Goal: Information Seeking & Learning: Learn about a topic

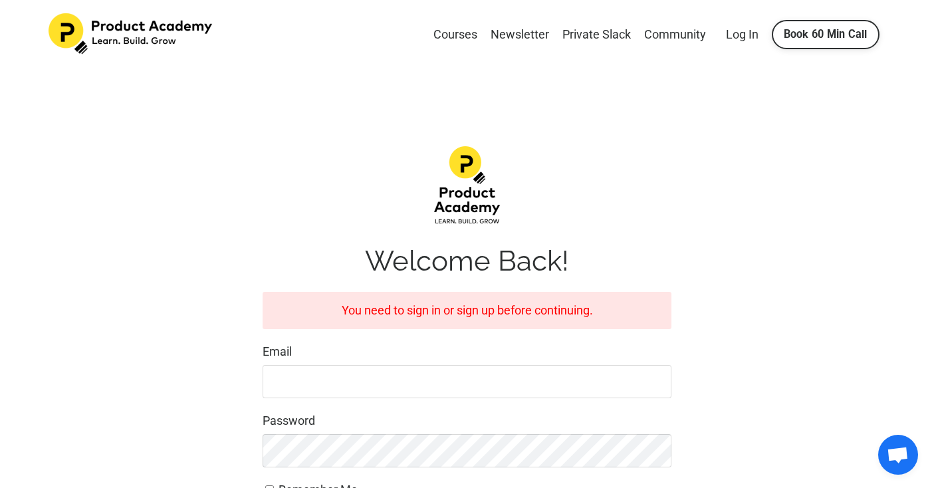
scroll to position [156, 0]
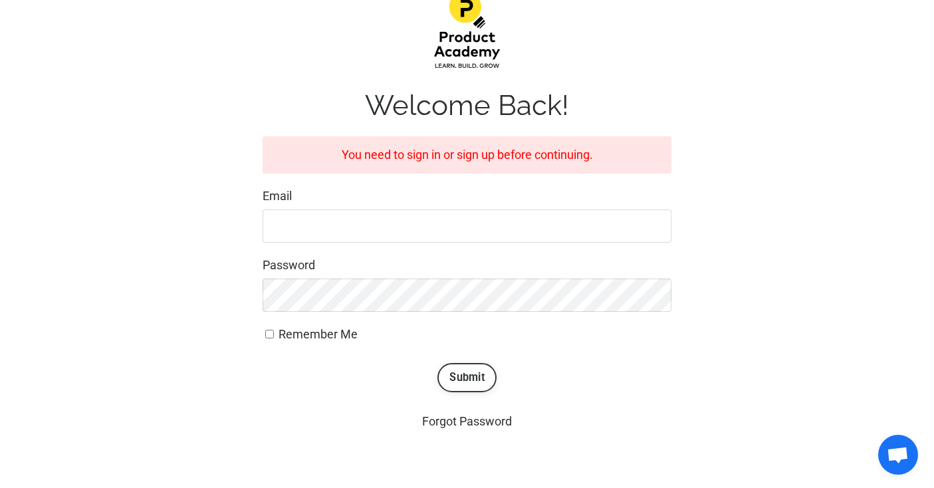
type input "greermstanley@gmail.com"
click at [464, 370] on button "Submit" at bounding box center [467, 377] width 59 height 29
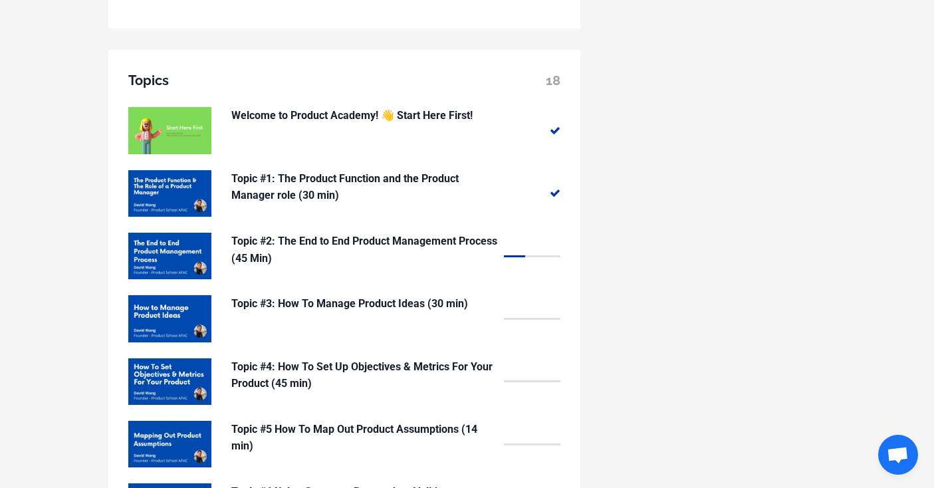
scroll to position [1046, 0]
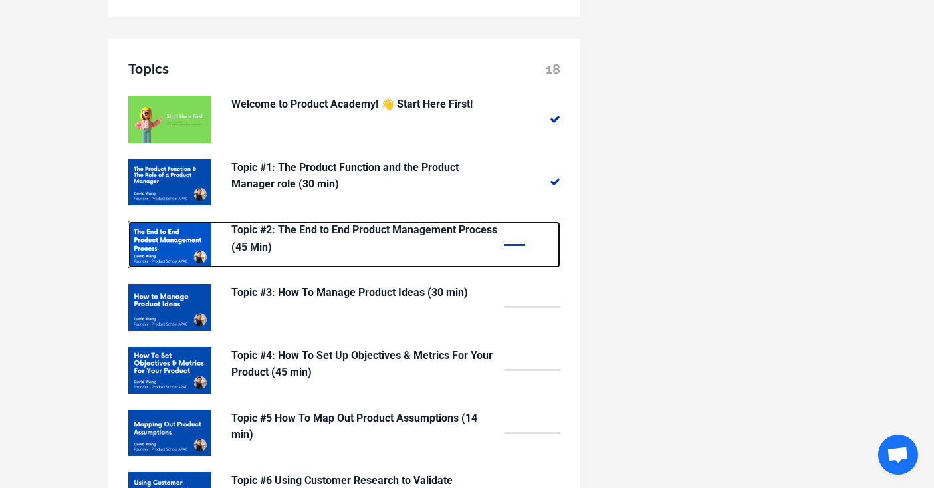
click at [300, 228] on p "Topic #2: The End to End Product Management Process (45 Min)" at bounding box center [364, 238] width 266 height 34
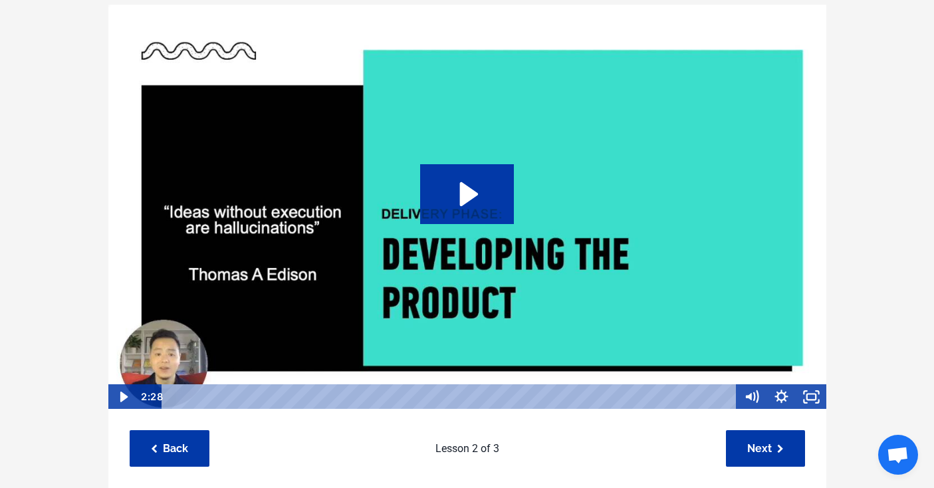
scroll to position [124, 0]
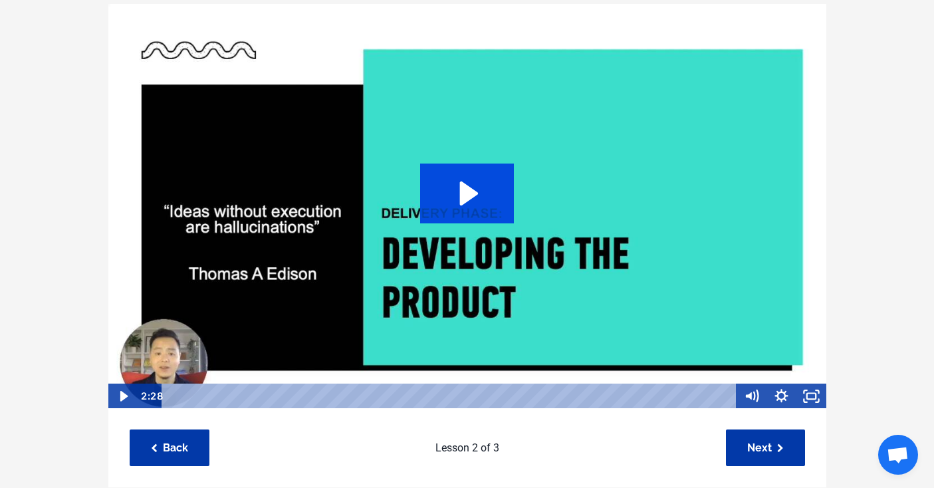
click at [491, 191] on icon "Play Video: sites/127338/video/ts1NaCnSzma2rmCG01sk_Topic_03-06_-_Develope.mp4" at bounding box center [467, 194] width 94 height 60
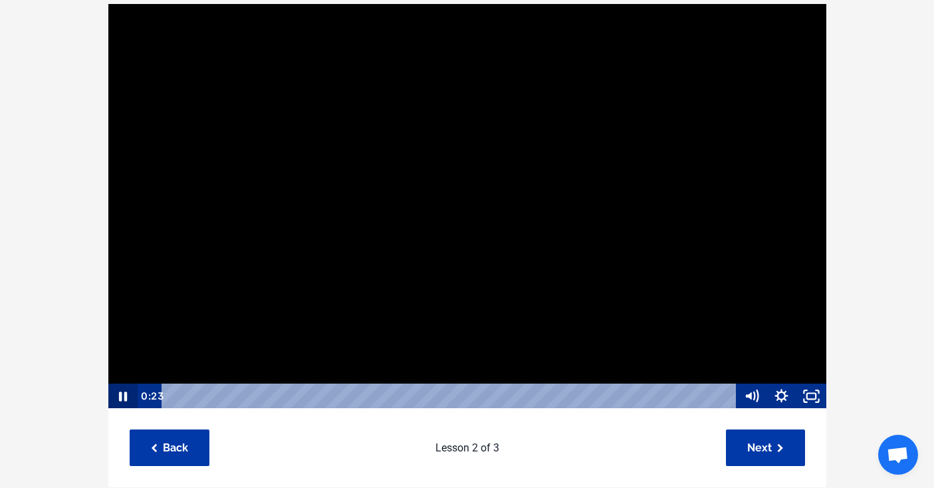
click at [123, 392] on icon "Pause" at bounding box center [122, 396] width 30 height 25
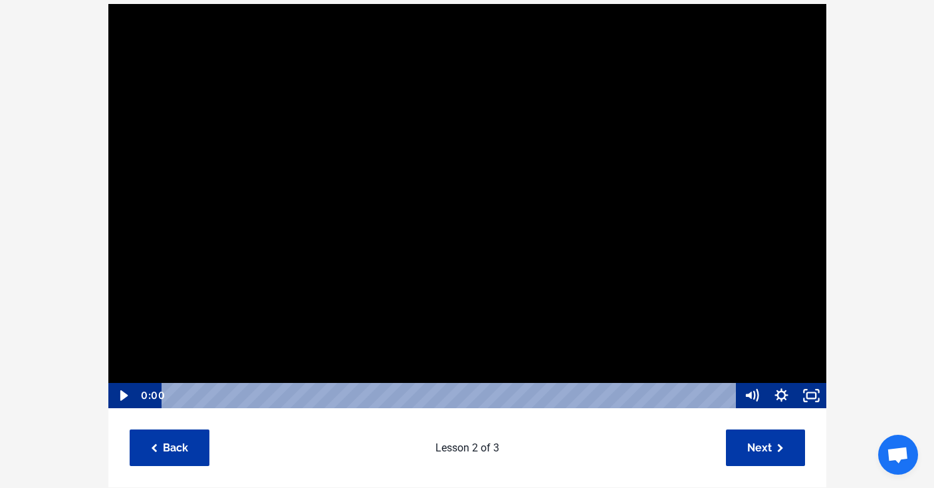
click at [144, 394] on div "0:00" at bounding box center [438, 395] width 600 height 25
click at [113, 392] on icon "Play Video" at bounding box center [123, 395] width 30 height 25
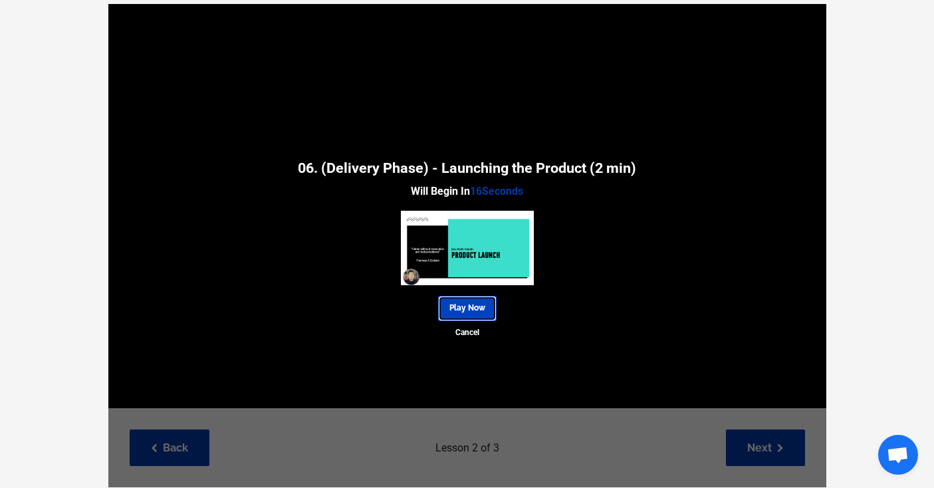
click at [478, 309] on link "Play Now" at bounding box center [467, 308] width 59 height 25
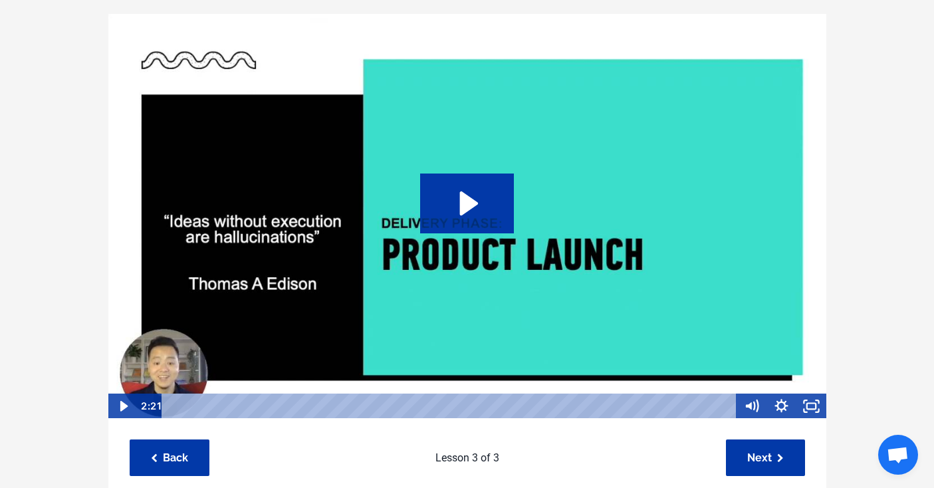
scroll to position [128, 0]
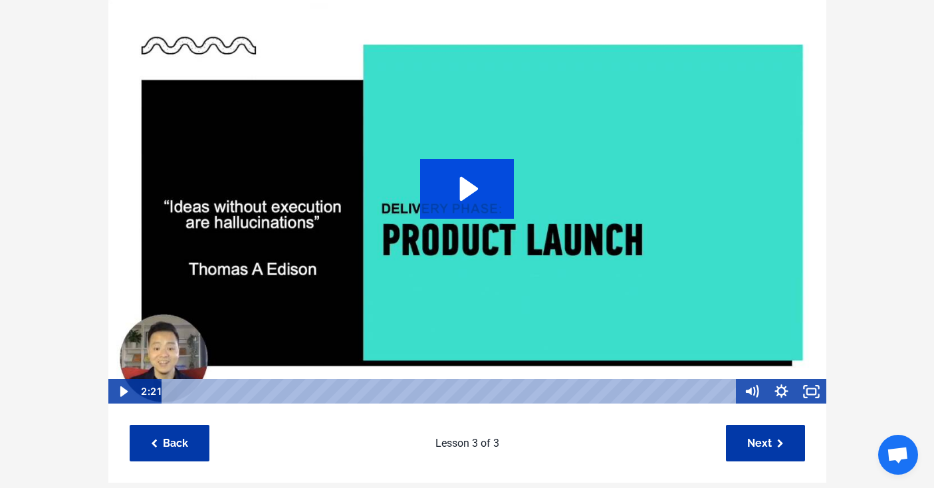
click at [468, 190] on icon "Play Video: sites/127338/video/pekQTRXS2O065yKkbWV3_Topic_03-07_-_Launch_Phase.…" at bounding box center [469, 189] width 19 height 24
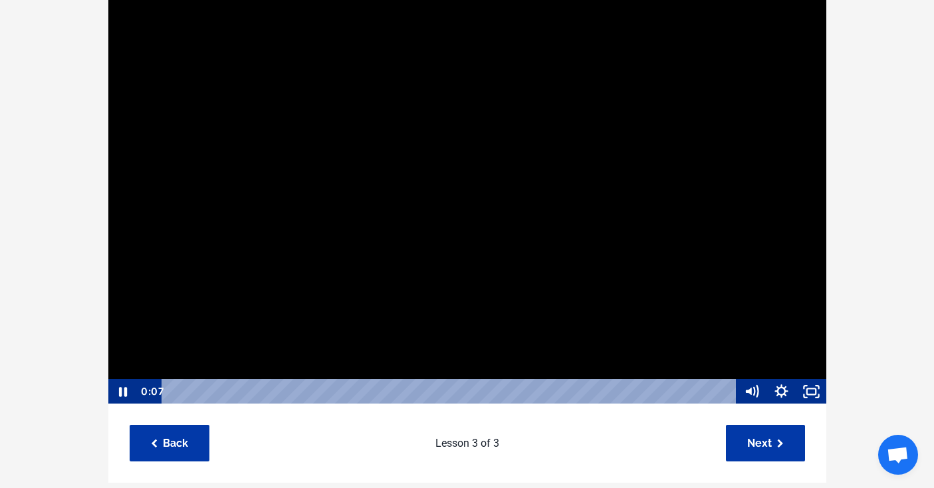
click at [289, 170] on div at bounding box center [468, 202] width 720 height 406
click at [124, 390] on icon "Play Video" at bounding box center [123, 391] width 9 height 13
click at [159, 392] on div "0:00" at bounding box center [438, 390] width 600 height 25
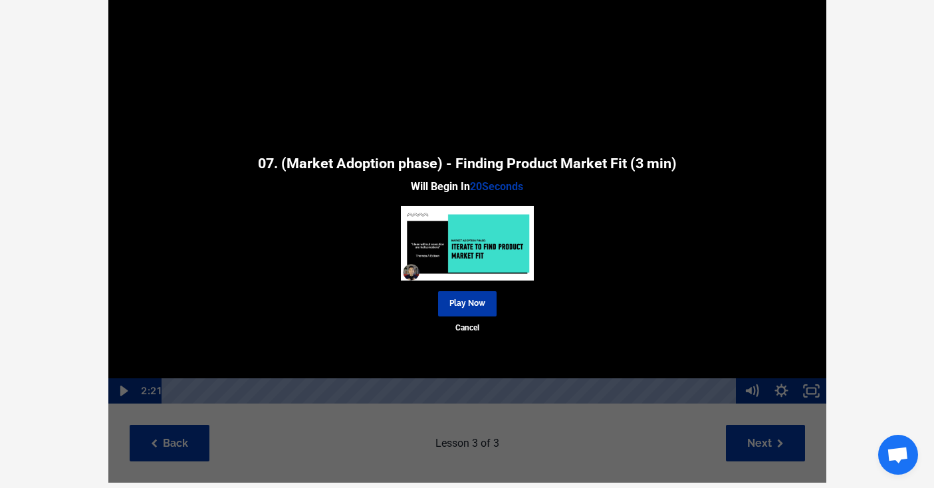
drag, startPoint x: 194, startPoint y: 392, endPoint x: 186, endPoint y: 392, distance: 8.0
click at [186, 392] on div "07. (Market Adoption phase) - Finding Product Market Fit (3 min) Will Begin In …" at bounding box center [467, 241] width 718 height 484
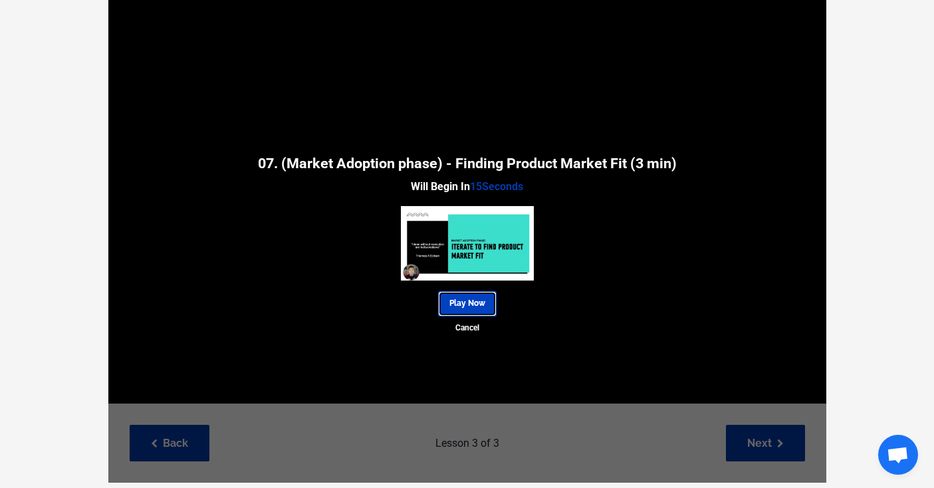
click at [462, 304] on link "Play Now" at bounding box center [467, 303] width 59 height 25
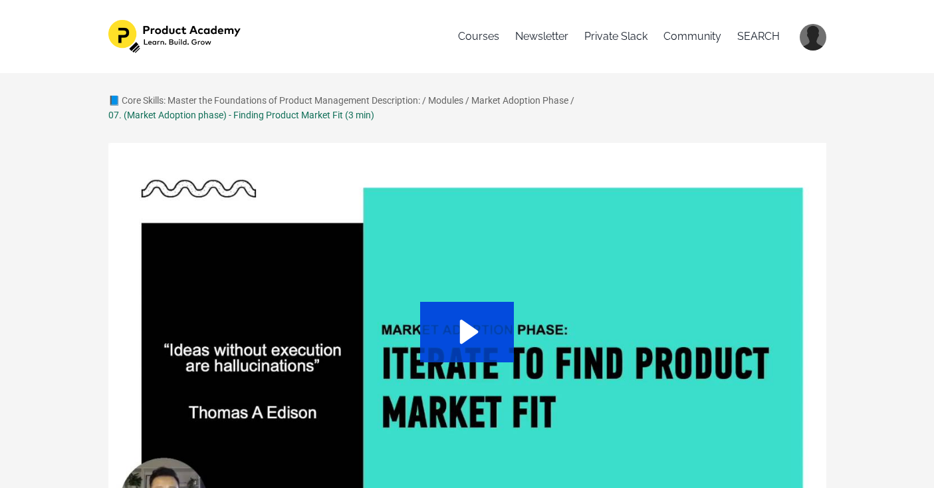
click at [484, 343] on icon "Play Video: sites/127338/video/NCUW3AAERzajrjZ3WQ65_Topic_03-08_-_Iterate_to_fi…" at bounding box center [467, 332] width 94 height 60
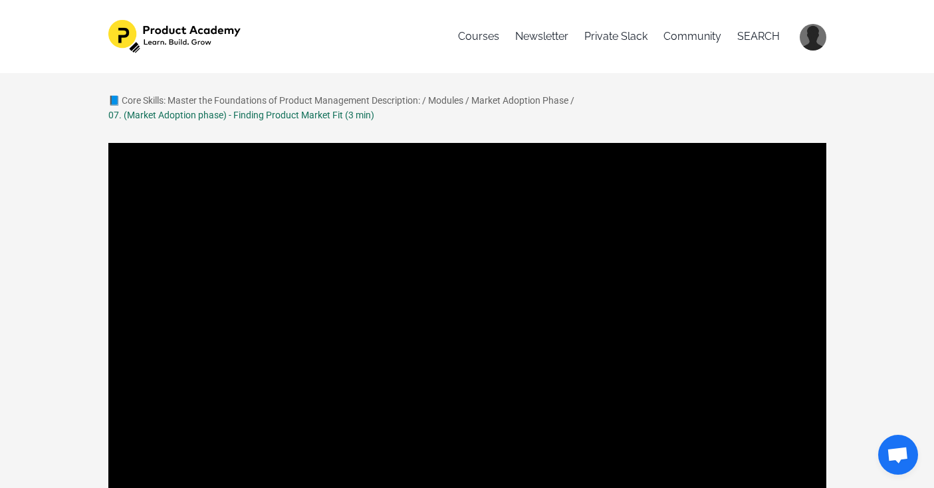
scroll to position [134, 0]
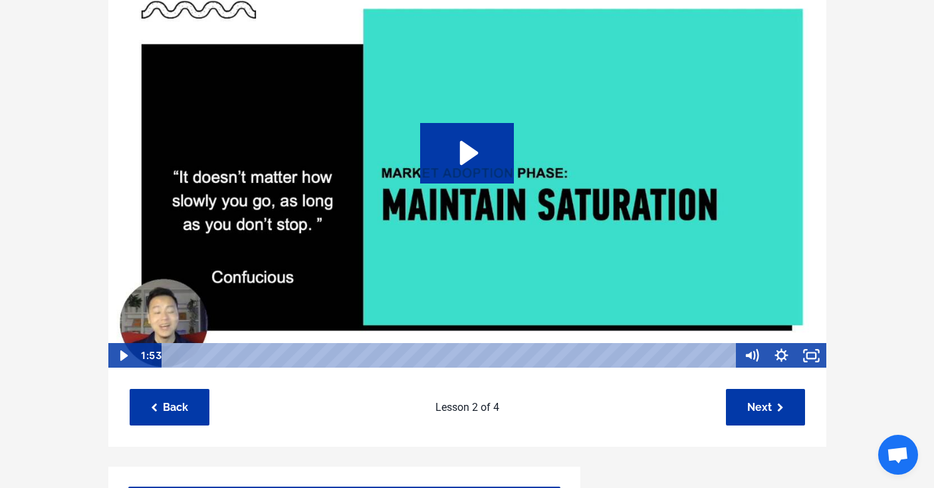
scroll to position [163, 0]
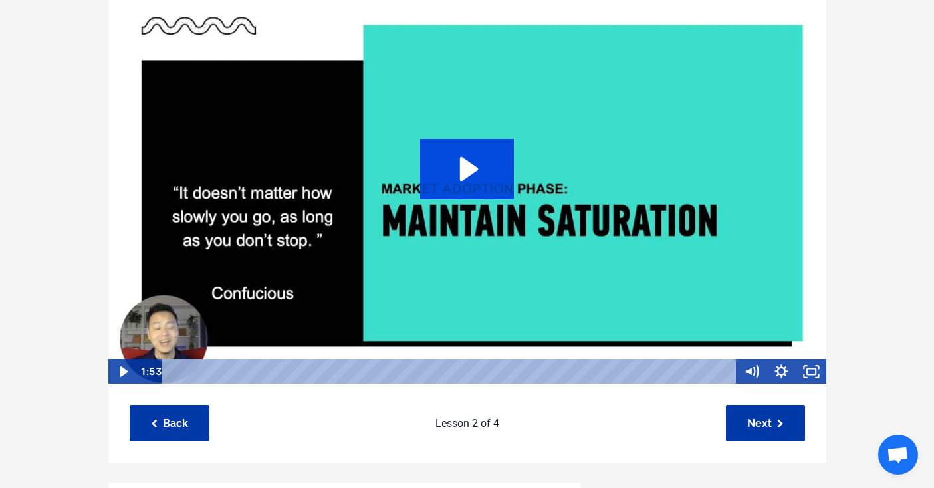
click at [482, 163] on icon "Play Video: sites/127338/video/CltXJF6eQZyDTCzo8QNR_Topic_03-09_-_Maturity.mp4" at bounding box center [467, 169] width 94 height 60
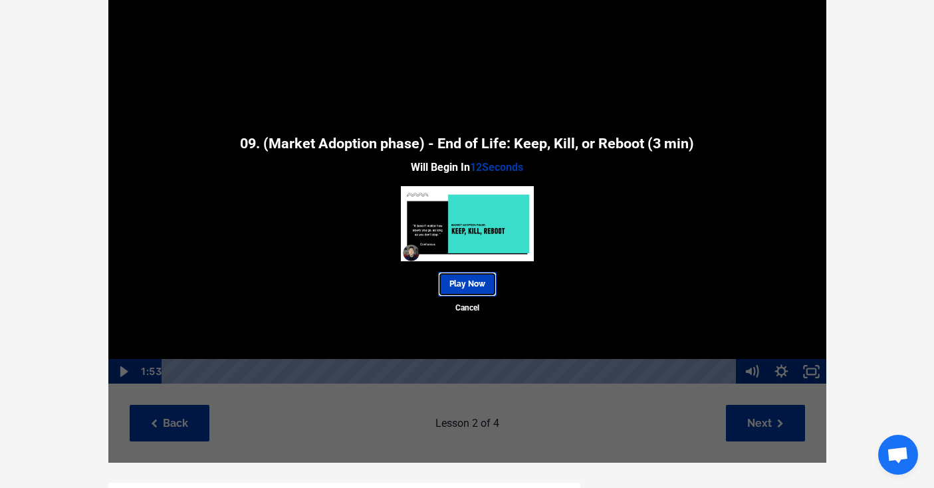
click at [485, 281] on link "Play Now" at bounding box center [467, 284] width 59 height 25
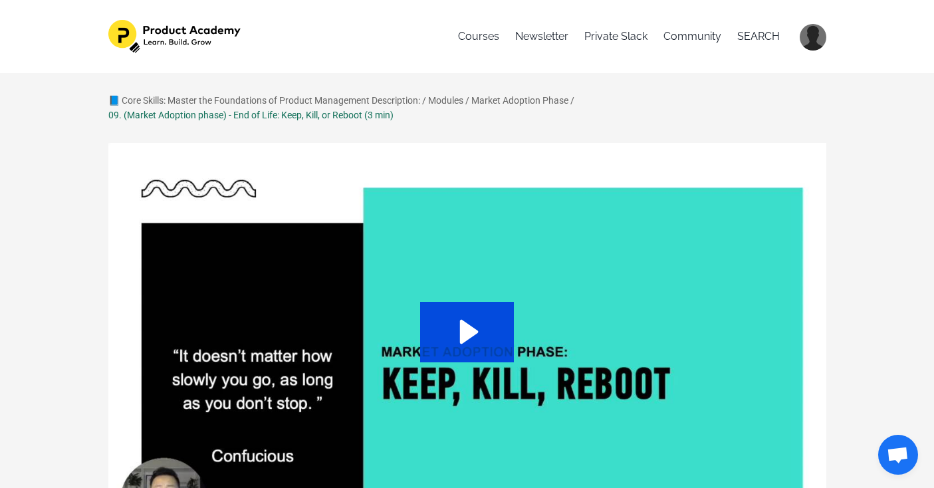
click at [453, 334] on icon "Play Video: sites/127338/video/06vLotERV2p7TWy1TGp1_Topic_03-10_-_Keep_kill_Reb…" at bounding box center [467, 332] width 94 height 60
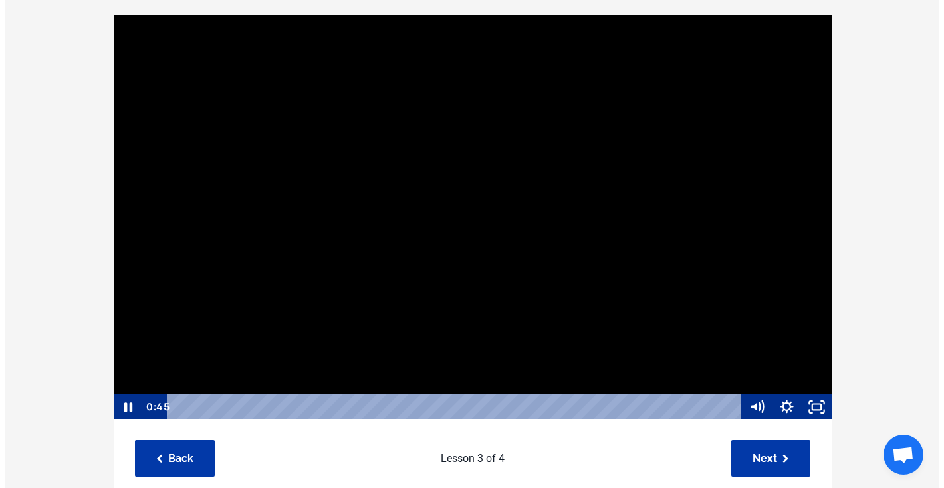
scroll to position [111, 0]
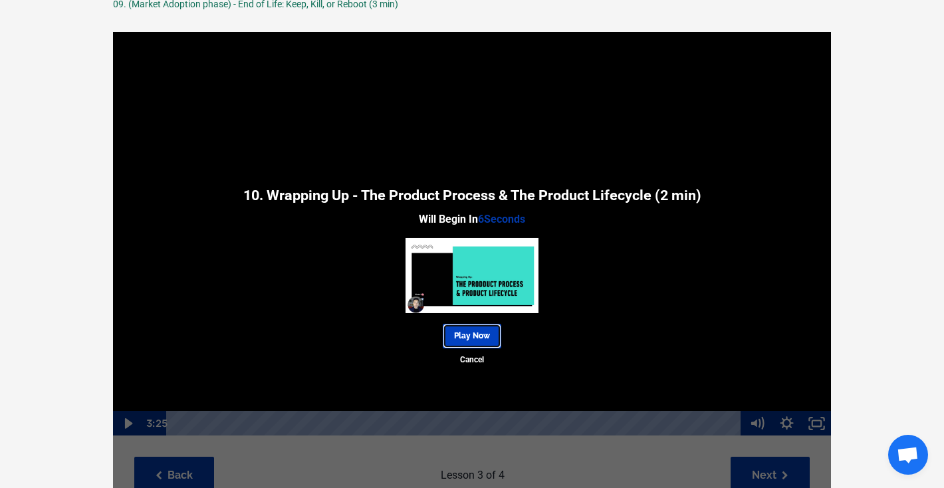
click at [467, 340] on link "Play Now" at bounding box center [472, 336] width 59 height 25
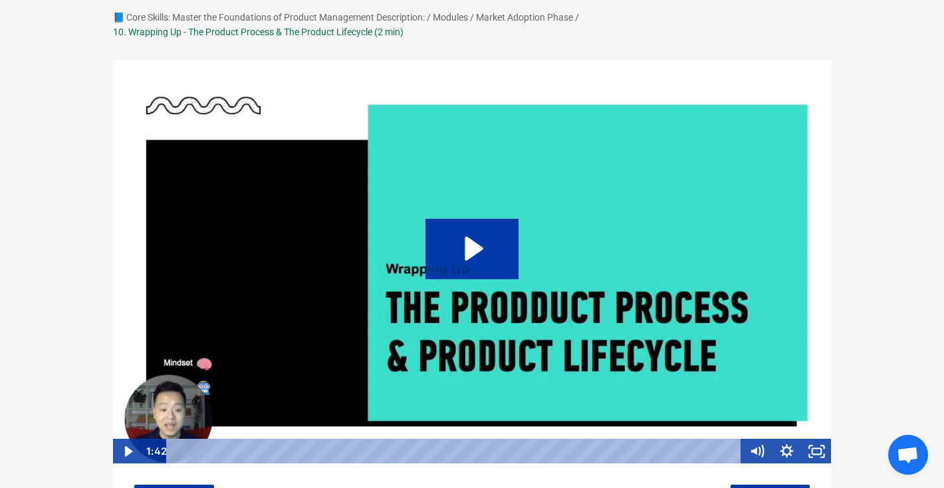
scroll to position [84, 0]
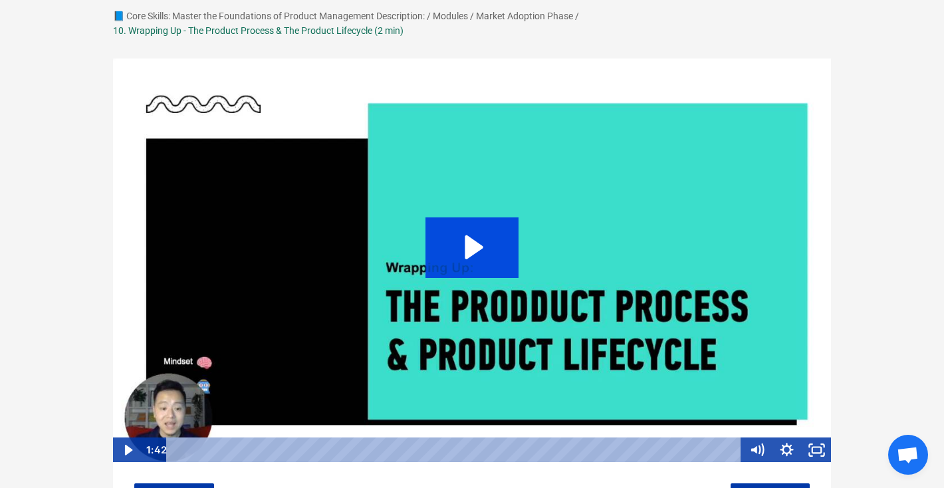
click at [460, 249] on icon "Play Video: sites/127338/video/qRGpzAAsQHKVllkj0NLe_Topic_03-11_-_Wrap_Up.mp4" at bounding box center [473, 247] width 94 height 60
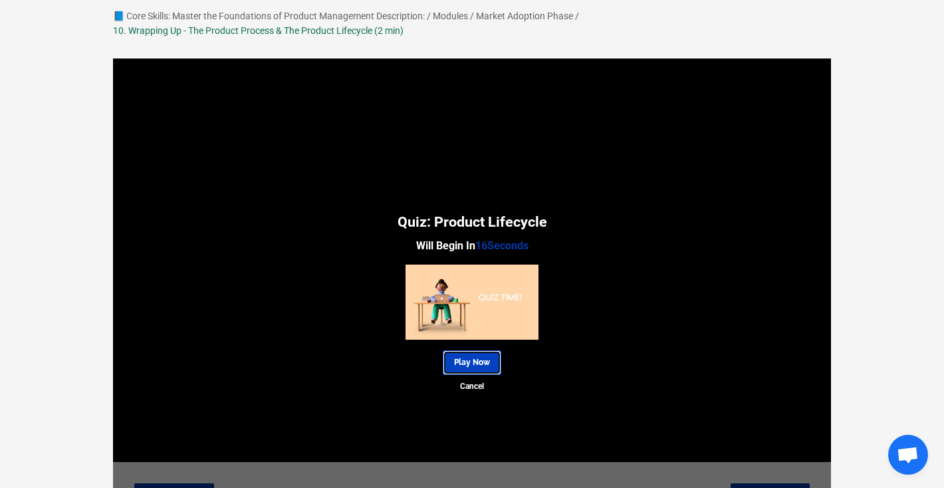
click at [456, 356] on link "Play Now" at bounding box center [472, 363] width 59 height 25
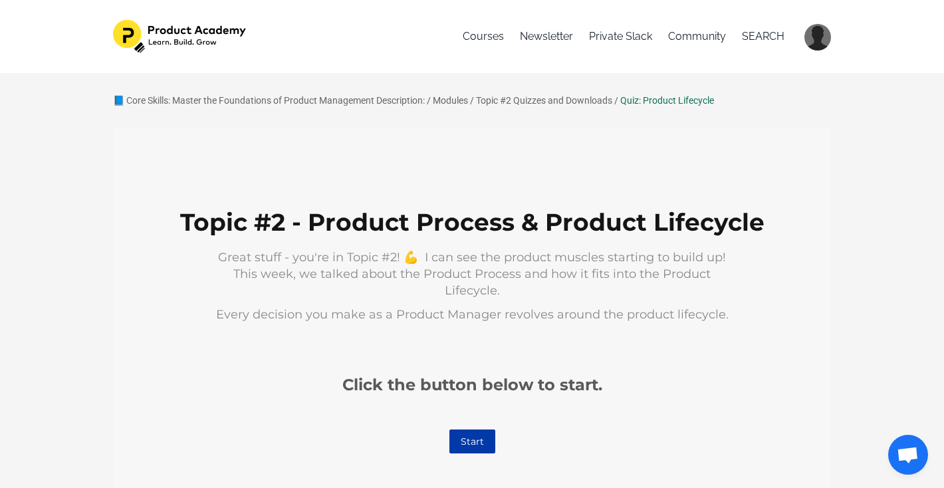
click at [457, 430] on link "Start" at bounding box center [473, 442] width 46 height 24
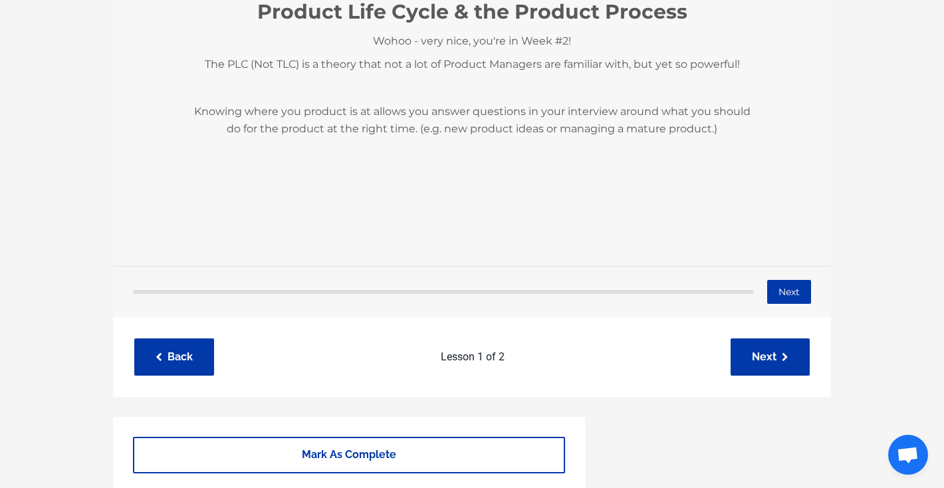
scroll to position [265, 0]
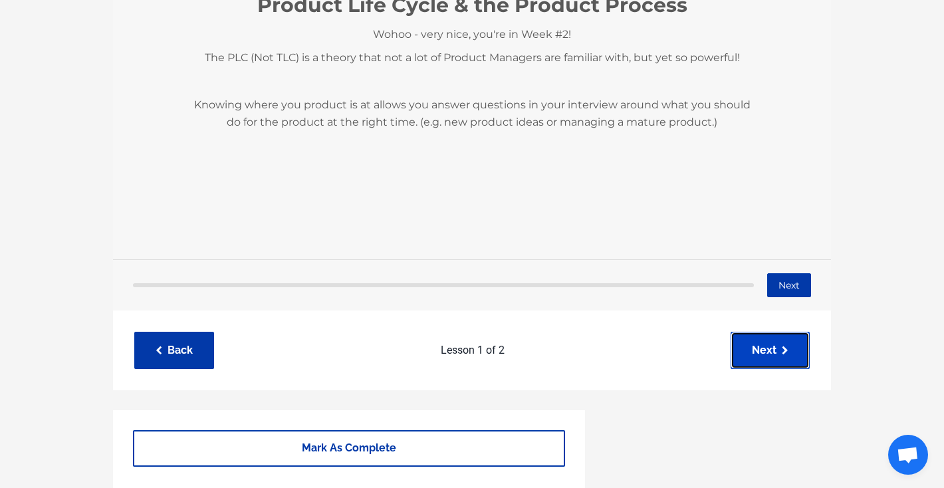
click at [779, 335] on link "Next" at bounding box center [770, 350] width 79 height 37
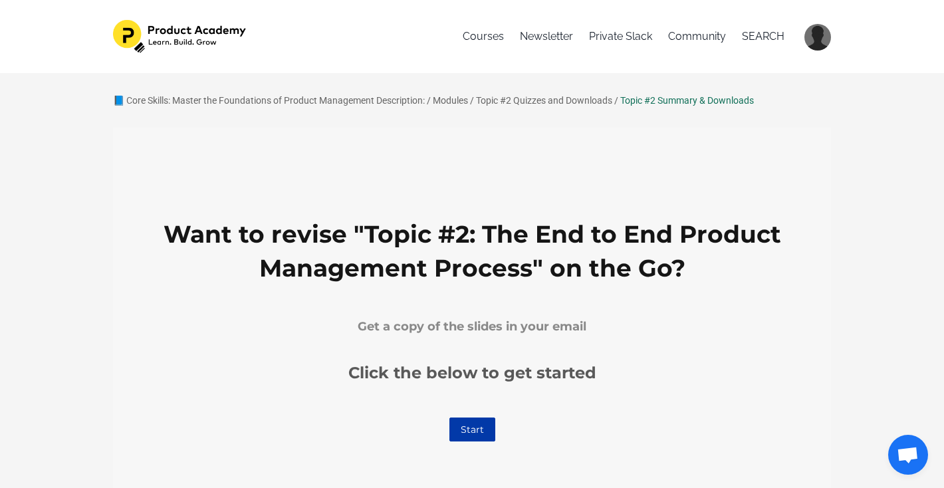
scroll to position [243, 0]
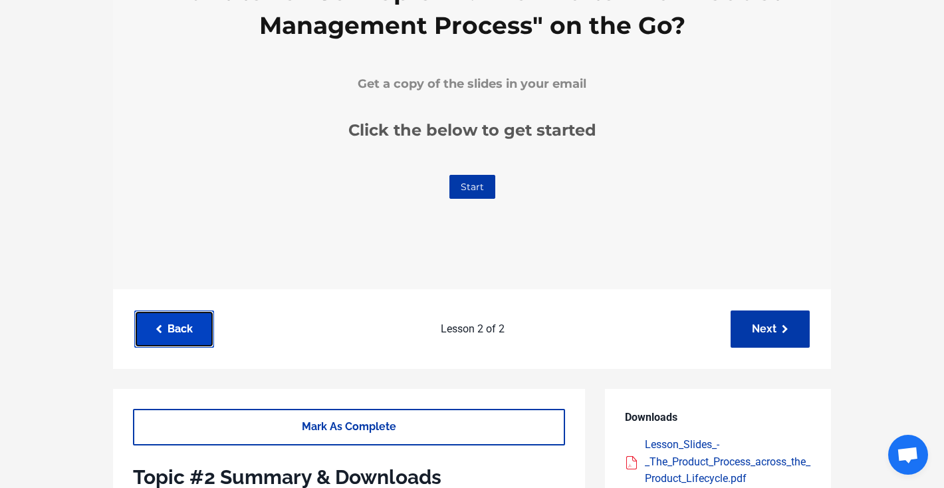
click at [196, 334] on link "Back" at bounding box center [174, 329] width 80 height 37
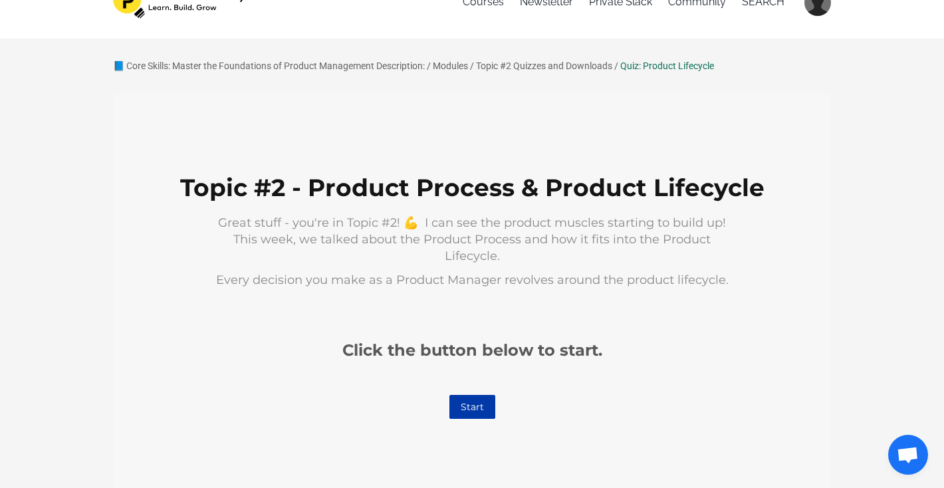
scroll to position [71, 0]
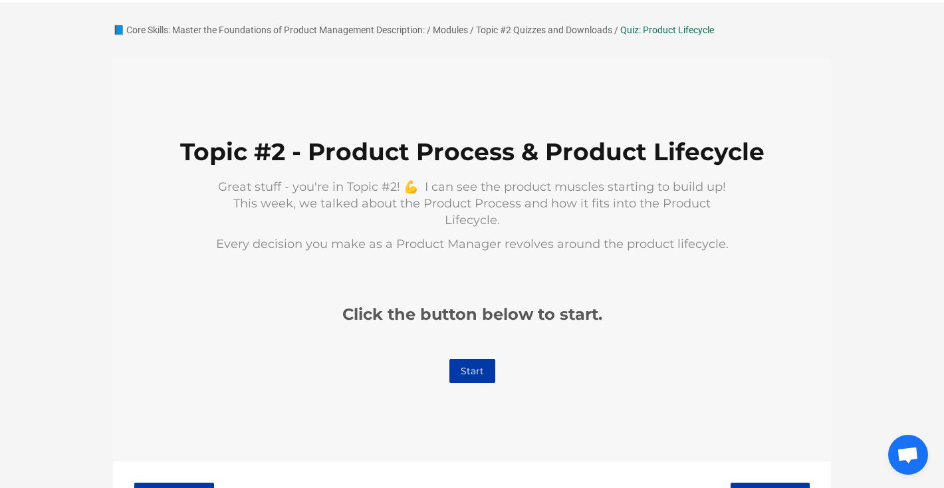
click at [473, 365] on link "Start" at bounding box center [473, 371] width 46 height 24
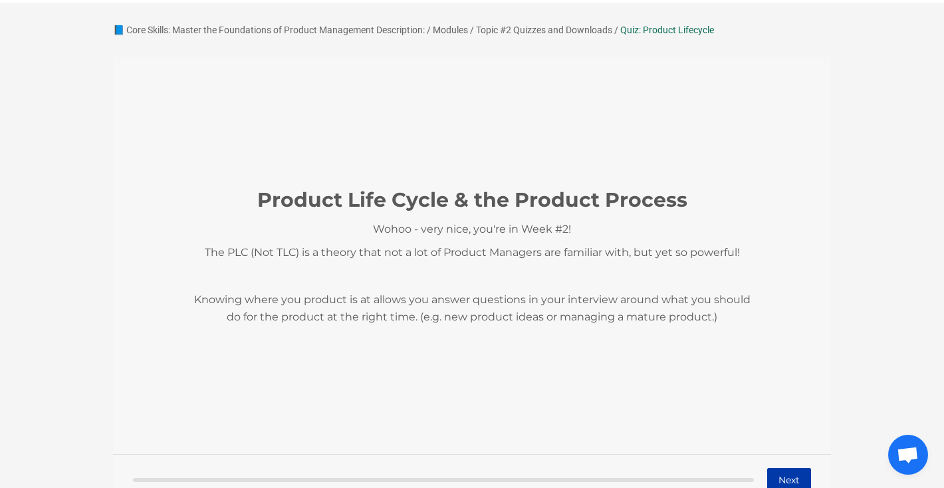
scroll to position [147, 0]
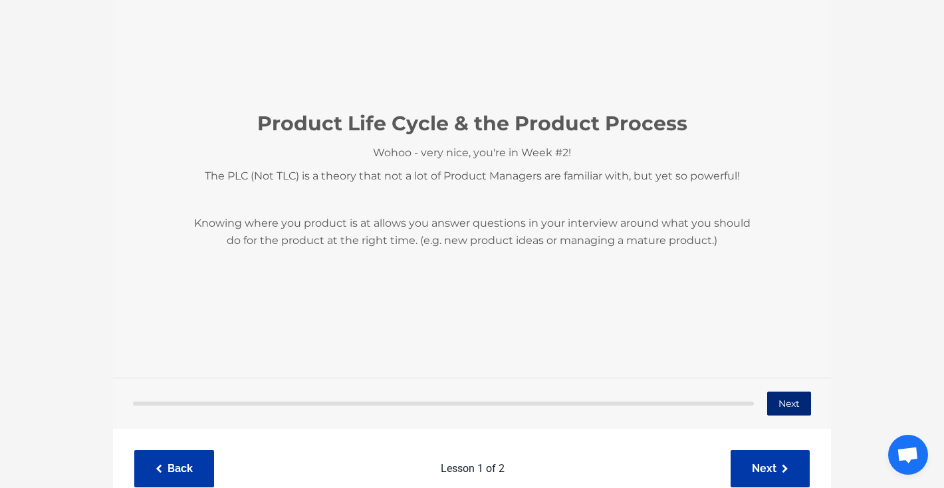
click at [788, 399] on button "Next" at bounding box center [790, 404] width 44 height 24
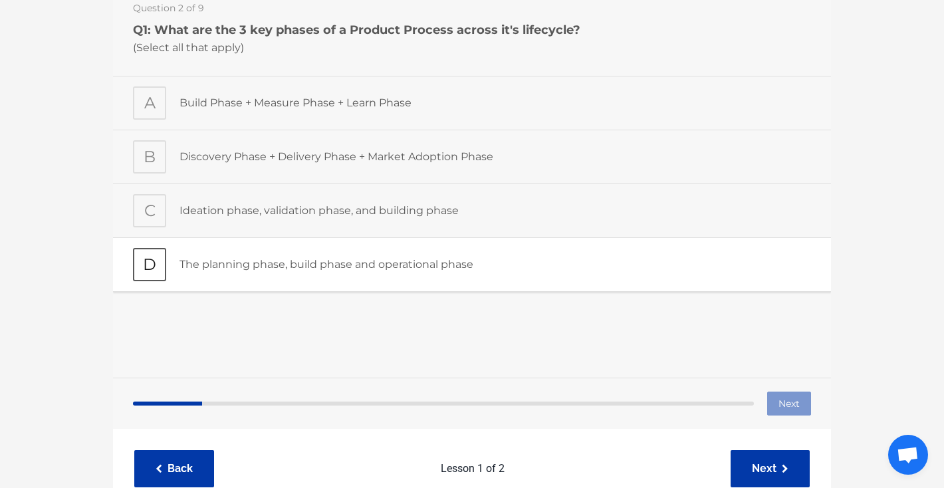
scroll to position [114, 0]
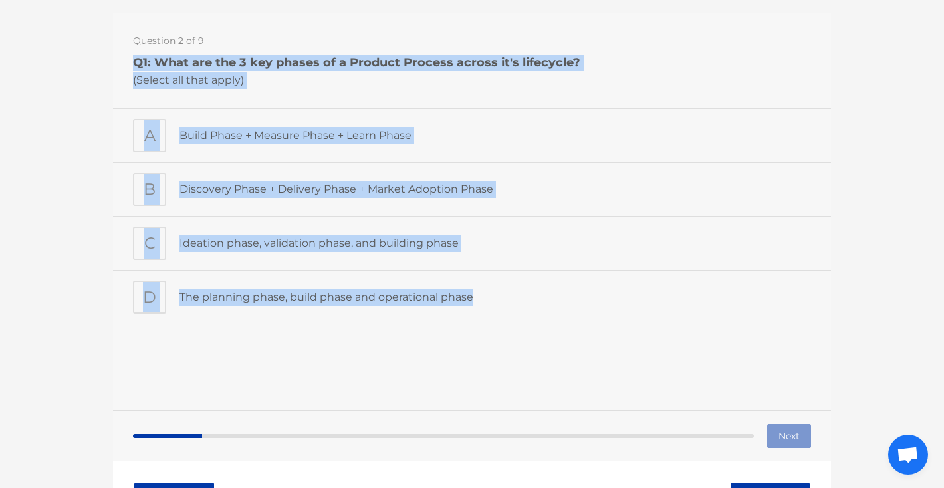
drag, startPoint x: 486, startPoint y: 296, endPoint x: 137, endPoint y: 65, distance: 418.9
click at [137, 65] on div "Question 2 of 9 Q1: What are the 3 key phases of a Product Process across it's …" at bounding box center [472, 211] width 718 height 397
copy div "Q1: What are the 3 key phases of a Product Process across it's lifecycle? (Sele…"
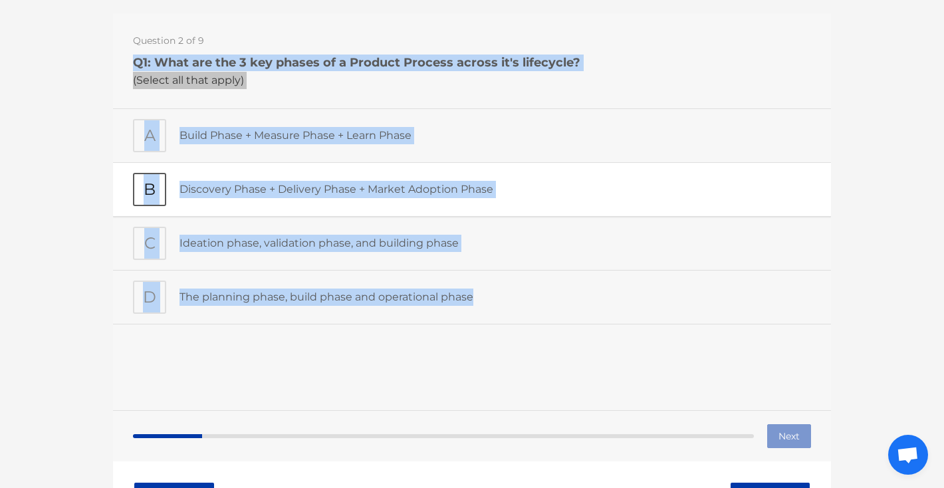
click at [150, 186] on div "B" at bounding box center [149, 189] width 33 height 33
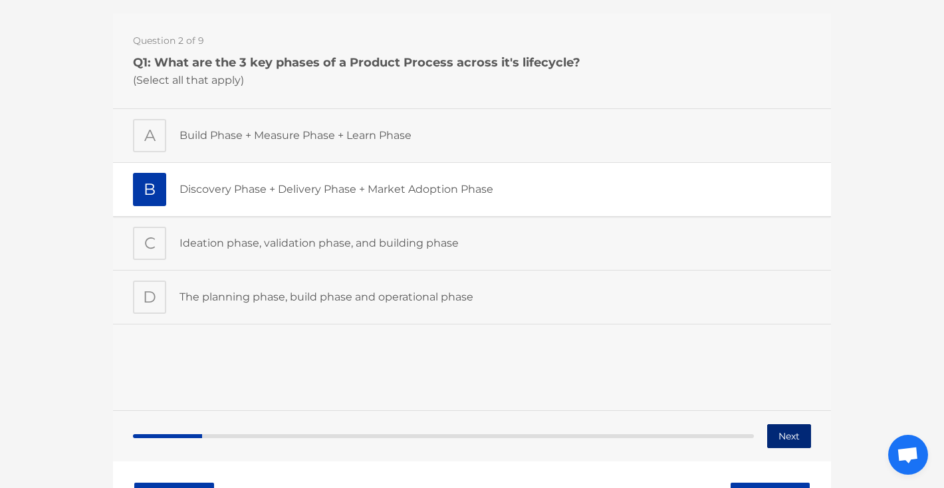
click at [787, 437] on button "Next" at bounding box center [790, 436] width 44 height 24
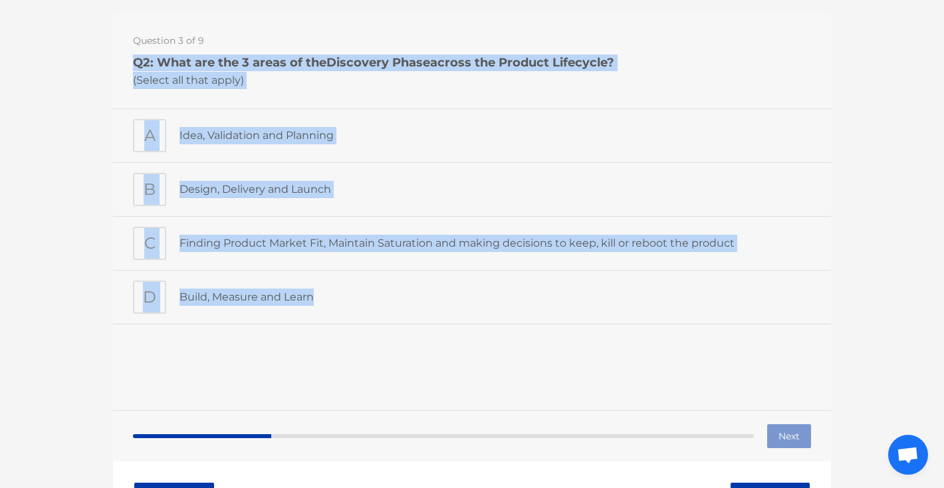
drag, startPoint x: 319, startPoint y: 297, endPoint x: 116, endPoint y: 55, distance: 315.9
click at [116, 53] on div "Question 3 of 9 Q2: What are the 3 areas of the Discovery Phase across the Prod…" at bounding box center [472, 211] width 718 height 397
copy div "Q2: What are the 3 areas of the Discovery Phase across the Product Lifecycle? (…"
click at [150, 132] on div "A" at bounding box center [149, 135] width 33 height 33
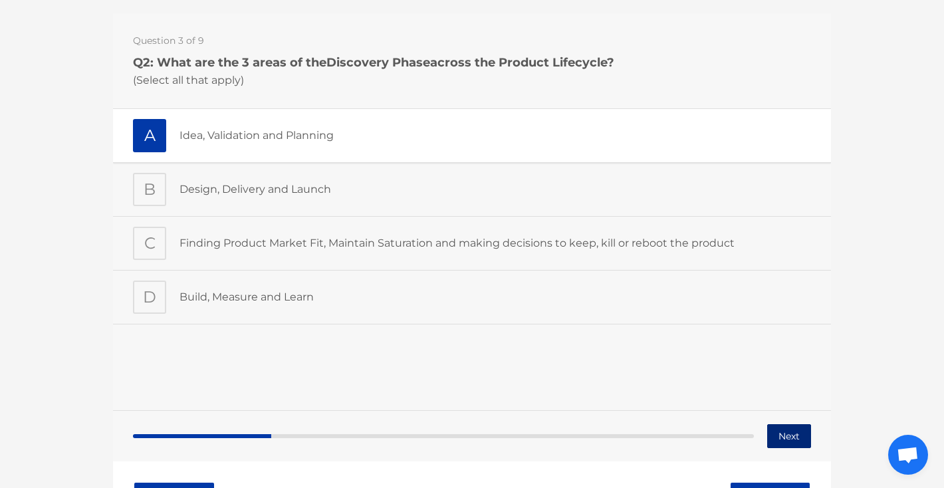
click at [797, 436] on button "Next" at bounding box center [790, 436] width 44 height 24
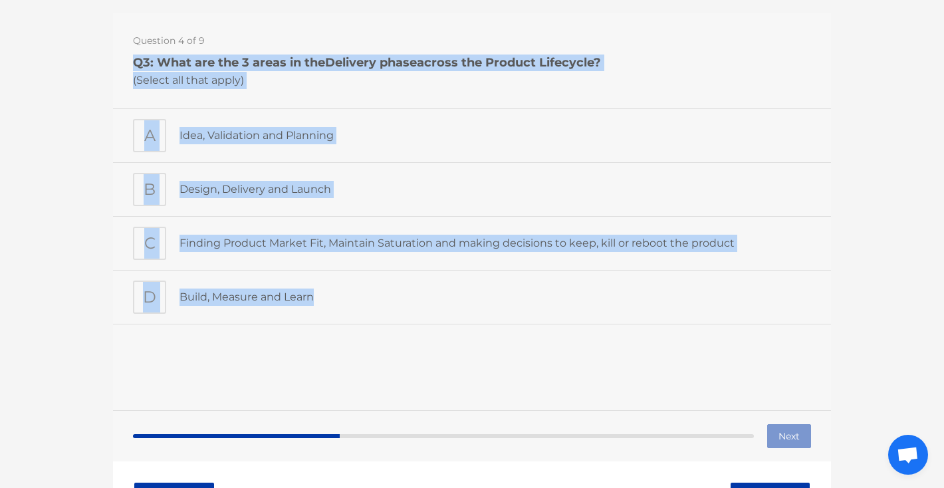
drag, startPoint x: 327, startPoint y: 293, endPoint x: 132, endPoint y: 59, distance: 304.1
click at [132, 59] on div "Question 4 of 9 Q3: What are the 3 areas in the Delivery phase across the Produ…" at bounding box center [472, 211] width 718 height 397
copy div "Q3: What are the 3 areas in the Delivery phase across the Product Lifecycle? (S…"
click at [151, 203] on div "B" at bounding box center [149, 189] width 33 height 33
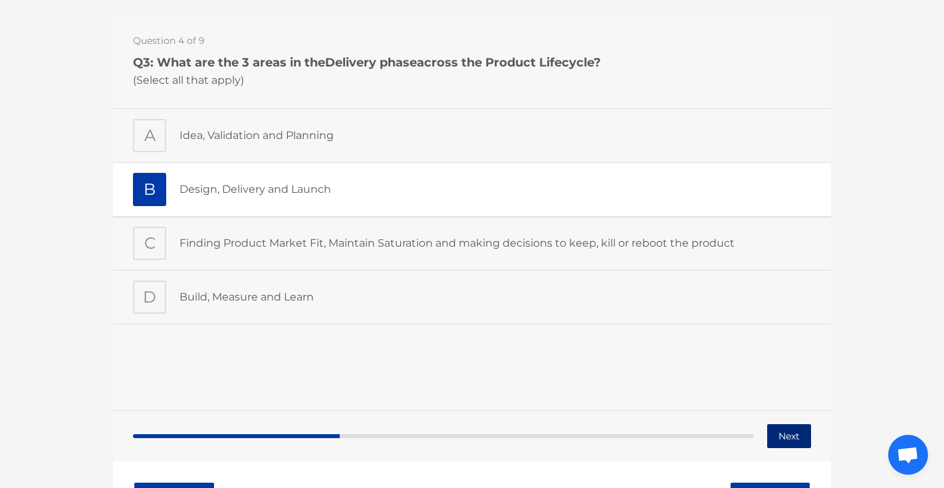
click at [787, 435] on button "Next" at bounding box center [790, 436] width 44 height 24
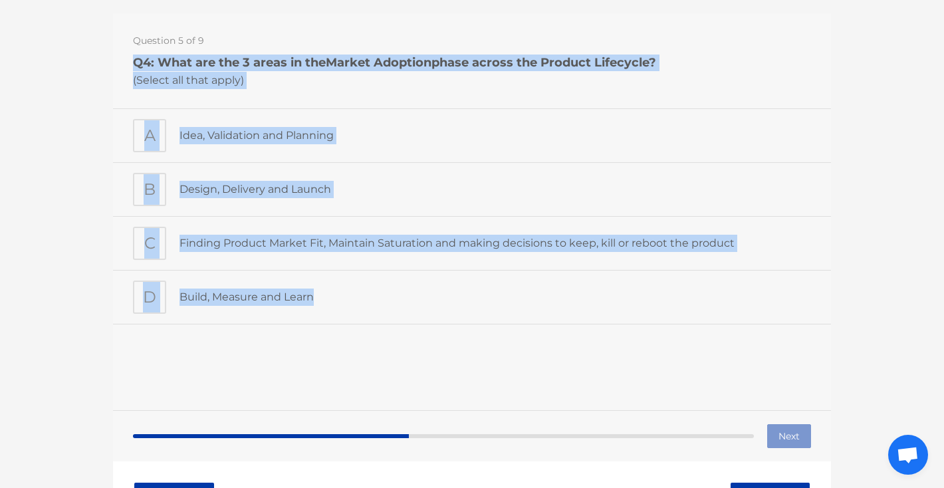
drag, startPoint x: 331, startPoint y: 301, endPoint x: 131, endPoint y: 63, distance: 311.1
click at [131, 63] on div "Question 5 of 9 Q4: What are the 3 areas in the Market Adoption phase across th…" at bounding box center [472, 211] width 718 height 397
copy div "Q4: What are the 3 areas in the Market Adoption phase across the Product Lifecy…"
click at [162, 246] on div "C" at bounding box center [149, 243] width 33 height 33
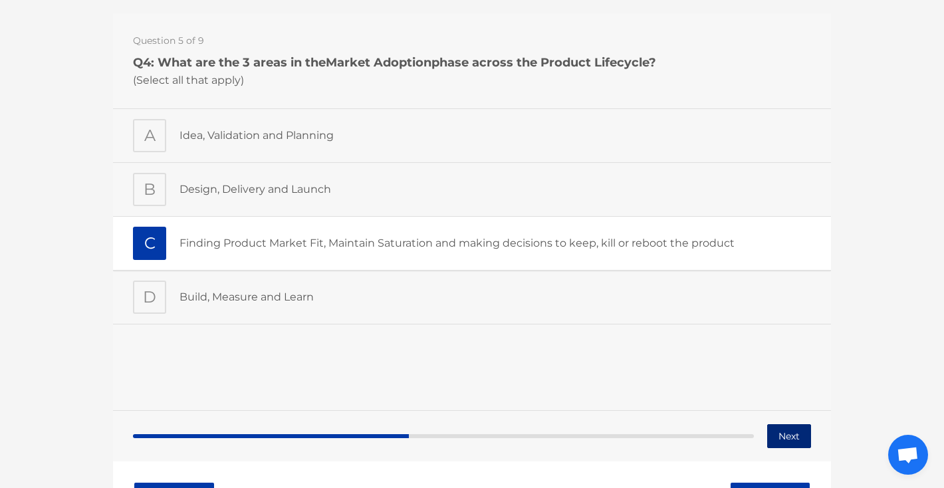
click at [789, 431] on button "Next" at bounding box center [790, 436] width 44 height 24
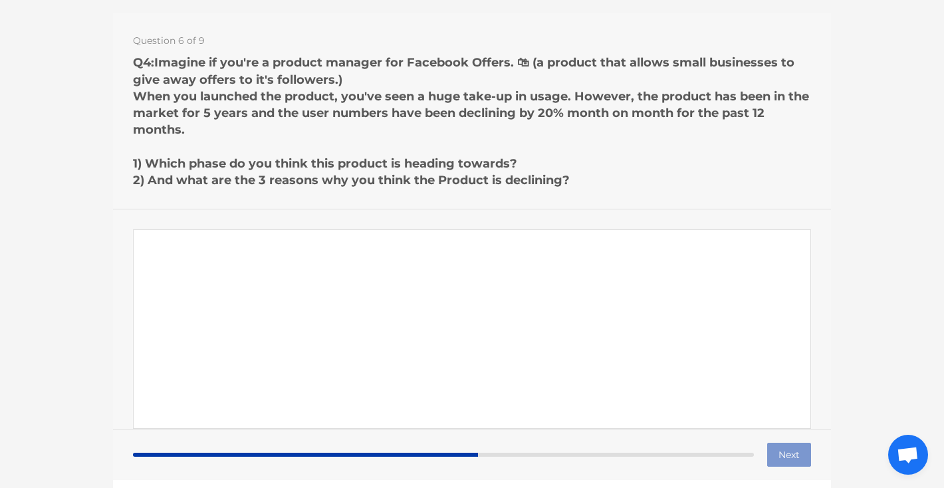
click at [532, 243] on textarea "Paragraph answer" at bounding box center [472, 329] width 678 height 200
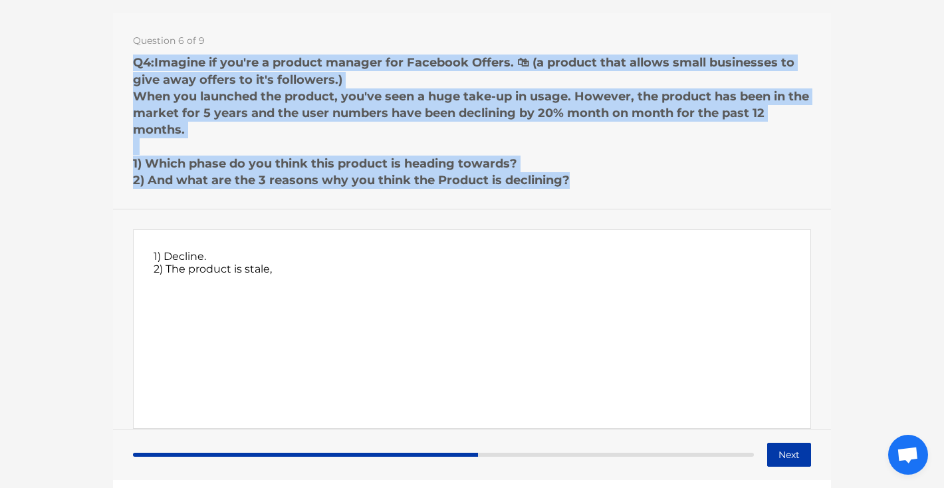
drag, startPoint x: 583, startPoint y: 182, endPoint x: 135, endPoint y: 64, distance: 463.6
click at [135, 64] on h1 "Q4: Imagine if you're a product manager for Facebook Offers. 🛍 (a product that …" at bounding box center [472, 122] width 678 height 134
copy h1 "Q4: Imagine if you're a product manager for Facebook Offers. 🛍 (a product that …"
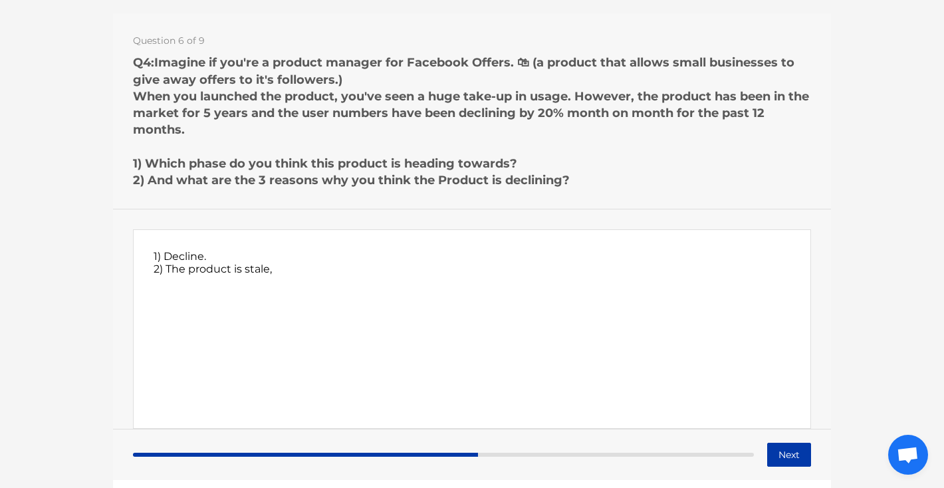
drag, startPoint x: 301, startPoint y: 273, endPoint x: 171, endPoint y: 267, distance: 130.5
click at [171, 267] on textarea "1) Decline. 2) The product is stale," at bounding box center [472, 329] width 678 height 200
paste textarea "Competing tools might now offer better targeting"
paste textarea "The user experience might feel outdated"
click at [460, 268] on textarea "1) Decline. 2) Competing tools might now offer better targeting, The user exper…" at bounding box center [472, 329] width 678 height 200
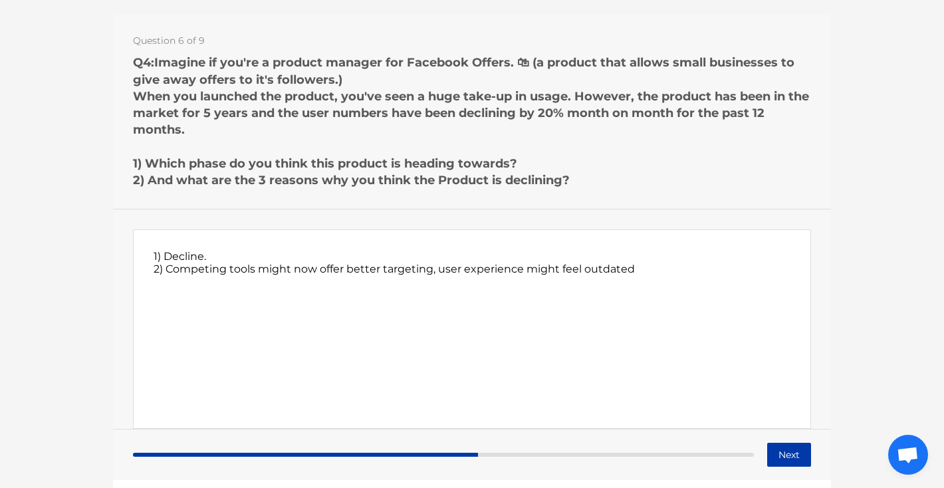
click at [660, 271] on textarea "1) Decline. 2) Competing tools might now offer better targeting, user experienc…" at bounding box center [472, 329] width 678 height 200
paste textarea "the product might not have evolved meaningfully"
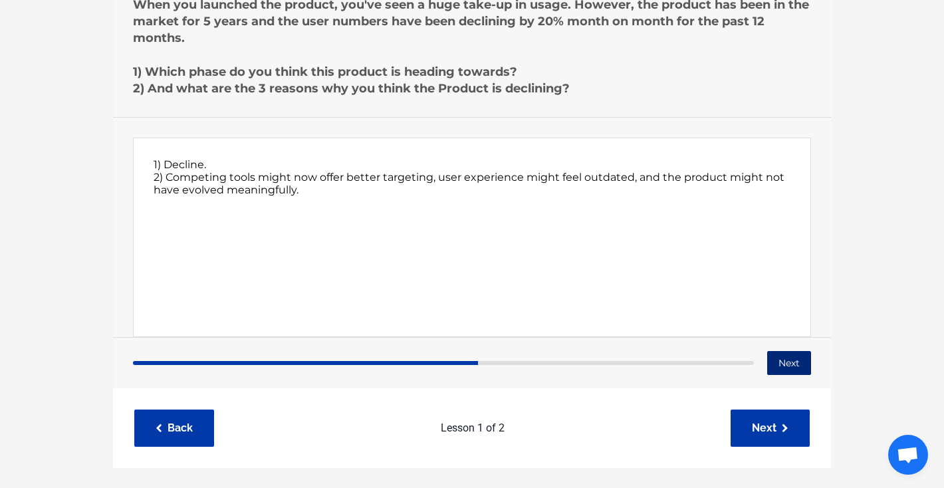
type textarea "1) Decline. 2) Competing tools might now offer better targeting, user experienc…"
click at [793, 368] on button "Next" at bounding box center [790, 364] width 44 height 24
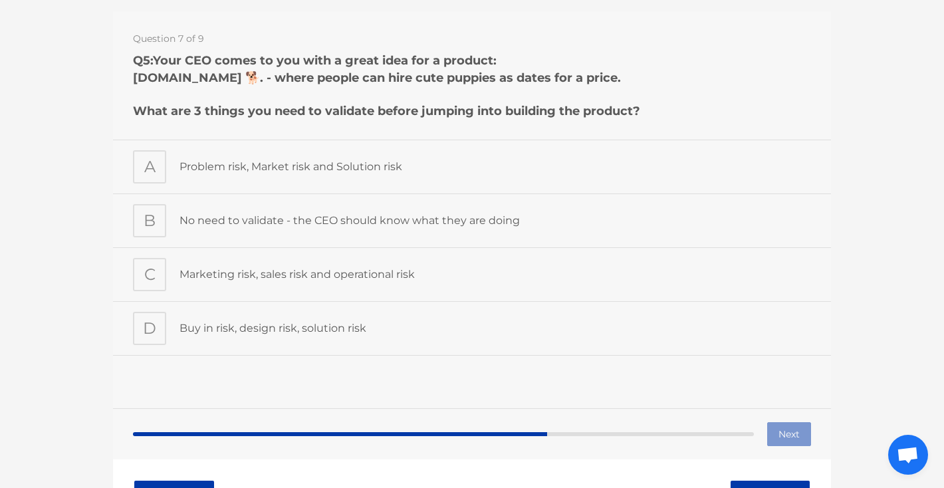
scroll to position [118, 0]
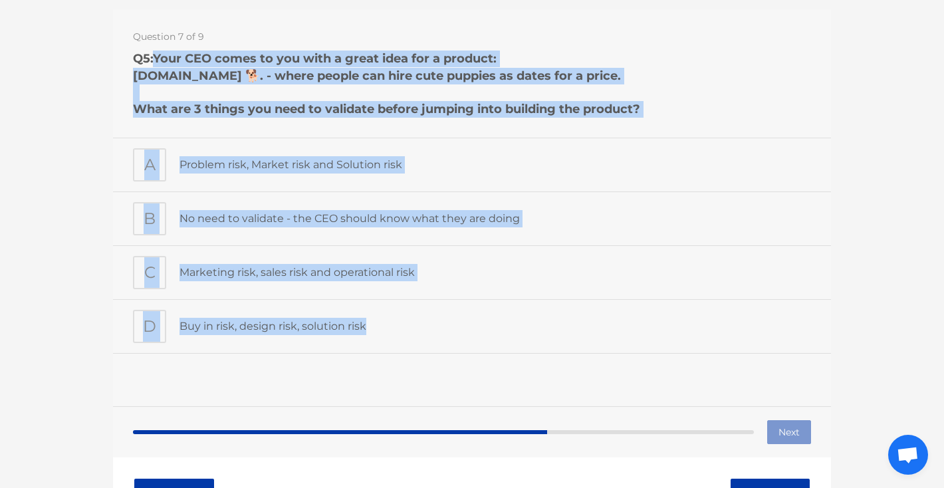
drag, startPoint x: 378, startPoint y: 325, endPoint x: 159, endPoint y: 62, distance: 342.4
click at [159, 62] on div "Question 7 of 9 Q5: Your CEO comes to you with a great idea for a product: Pupp…" at bounding box center [472, 207] width 718 height 397
copy div "Your CEO comes to you with a great idea for a product: PuppyMatchMaker.com 🐕. -…"
click at [149, 164] on div "A" at bounding box center [149, 164] width 33 height 33
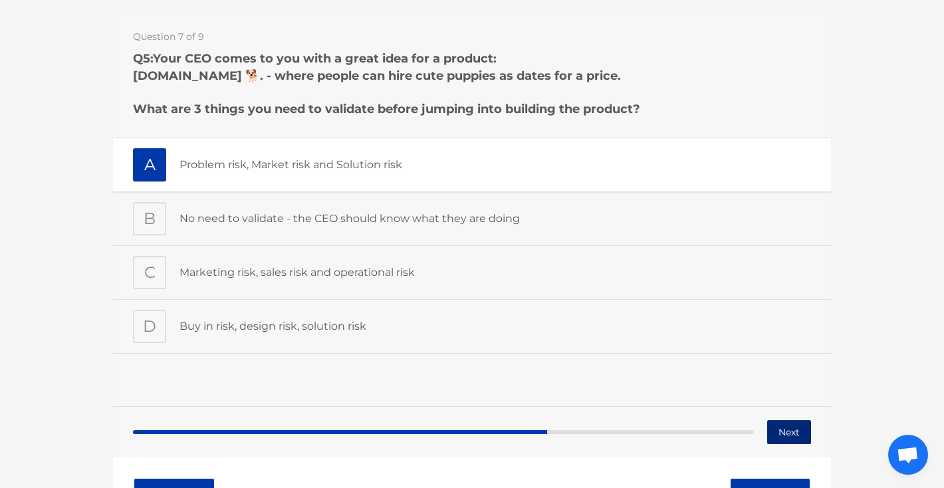
click at [787, 425] on button "Next" at bounding box center [790, 432] width 44 height 24
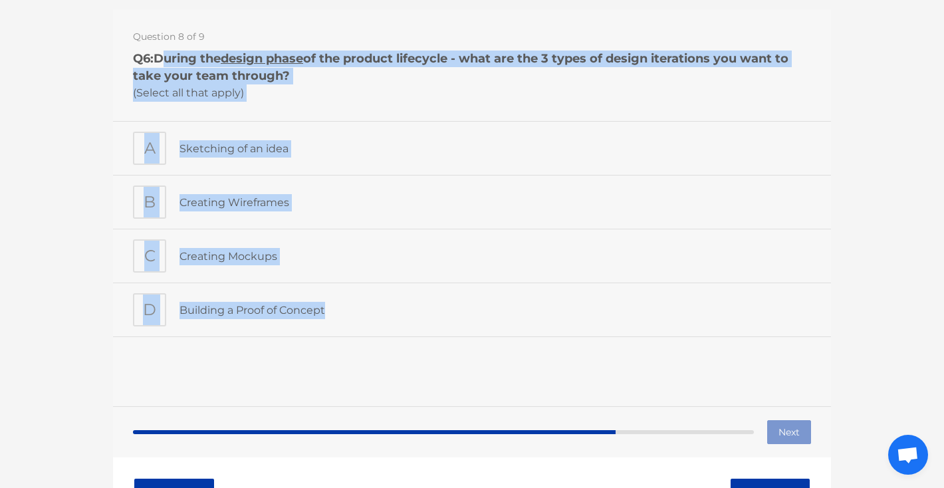
drag, startPoint x: 337, startPoint y: 313, endPoint x: 156, endPoint y: 56, distance: 314.1
click at [156, 56] on div "Question 8 of 9 Q6: During the design phase of the product lifecycle - what are…" at bounding box center [472, 207] width 718 height 397
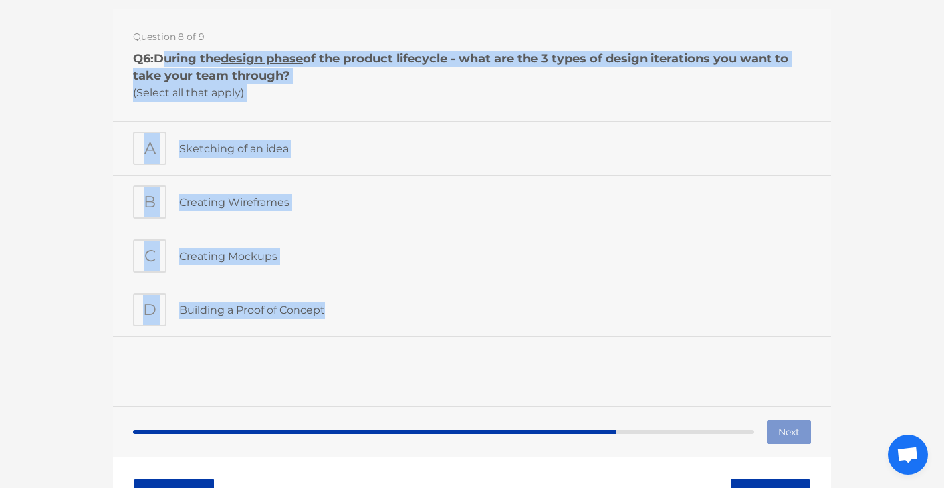
click at [364, 100] on div "Question 8 of 9 Q6: During the design phase of the product lifecycle - what are…" at bounding box center [472, 65] width 718 height 112
drag, startPoint x: 347, startPoint y: 315, endPoint x: 156, endPoint y: 63, distance: 316.3
click at [156, 63] on div "Question 8 of 9 Q6: During the design phase of the product lifecycle - what are…" at bounding box center [472, 207] width 718 height 397
copy div "During the design phase of the product lifecycle - what are the 3 types of desi…"
click at [152, 212] on div "B" at bounding box center [149, 202] width 33 height 33
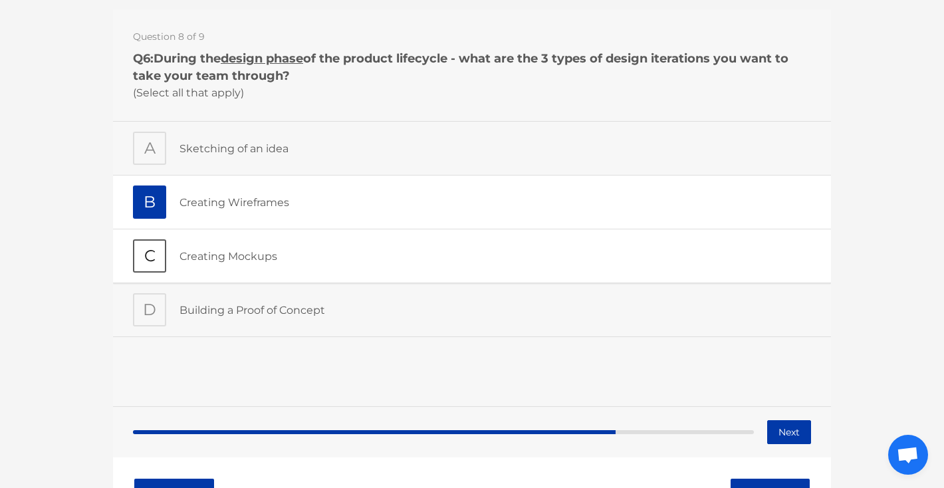
click at [152, 253] on div "C" at bounding box center [149, 255] width 33 height 33
click at [154, 152] on div "A" at bounding box center [149, 148] width 33 height 33
click at [793, 432] on button "Next" at bounding box center [790, 432] width 44 height 24
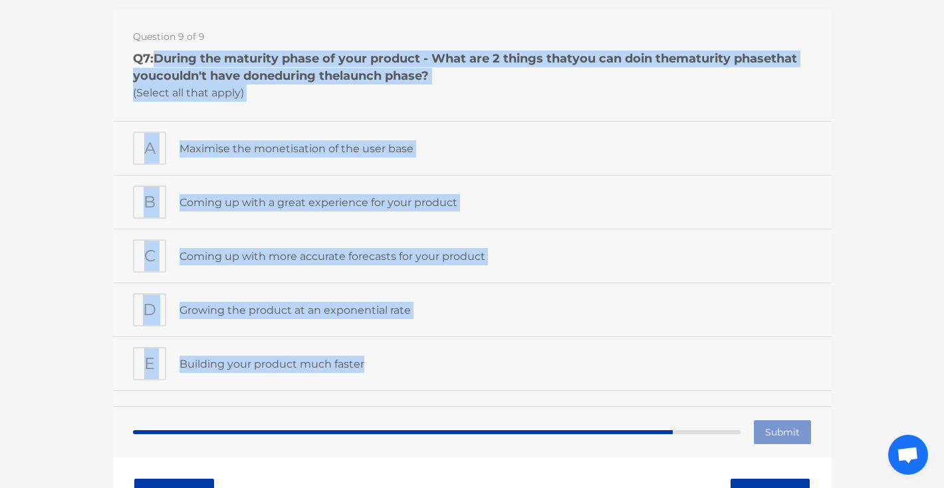
drag, startPoint x: 370, startPoint y: 360, endPoint x: 158, endPoint y: 59, distance: 367.6
click at [158, 59] on div "Question 9 of 9 Q7: During the maturity phase of your product - What are 2 thin…" at bounding box center [472, 207] width 718 height 397
copy div "During the maturity phase of your product - What are 2 things that you can do i…"
click at [146, 148] on div "A" at bounding box center [149, 148] width 33 height 33
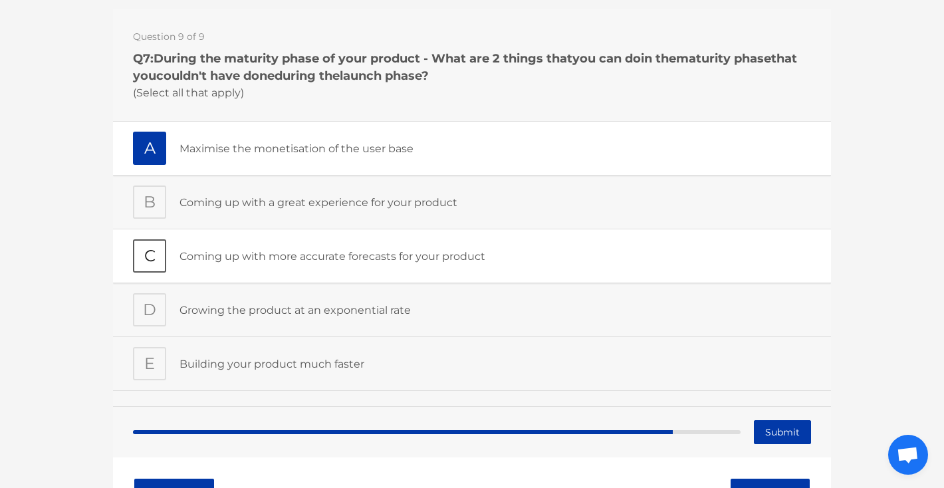
click at [143, 249] on div "C" at bounding box center [149, 255] width 33 height 33
click at [779, 442] on input "Submit" at bounding box center [782, 432] width 57 height 24
type input "Submitting"
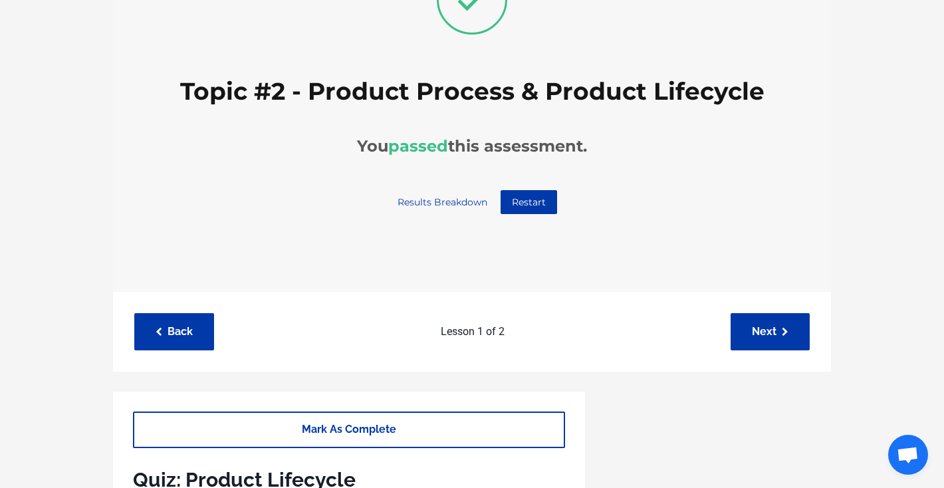
scroll to position [239, 0]
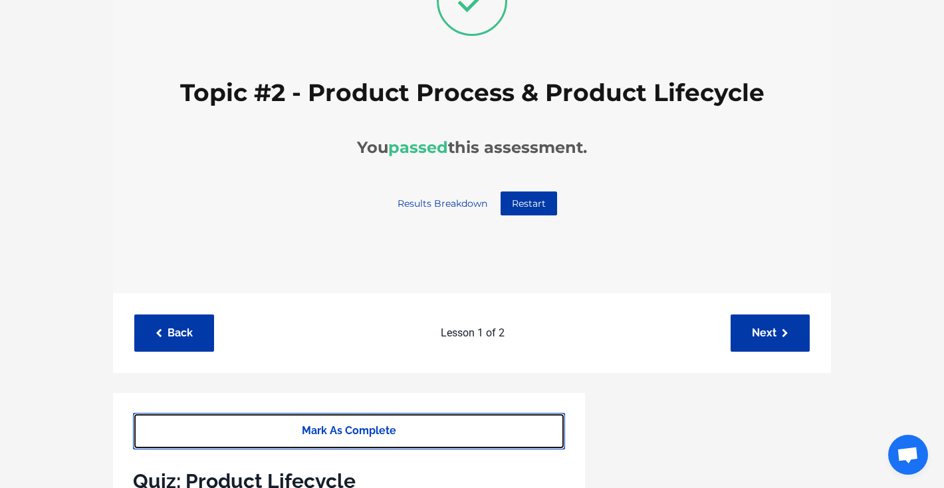
click at [349, 434] on link "Mark As Complete" at bounding box center [349, 431] width 432 height 37
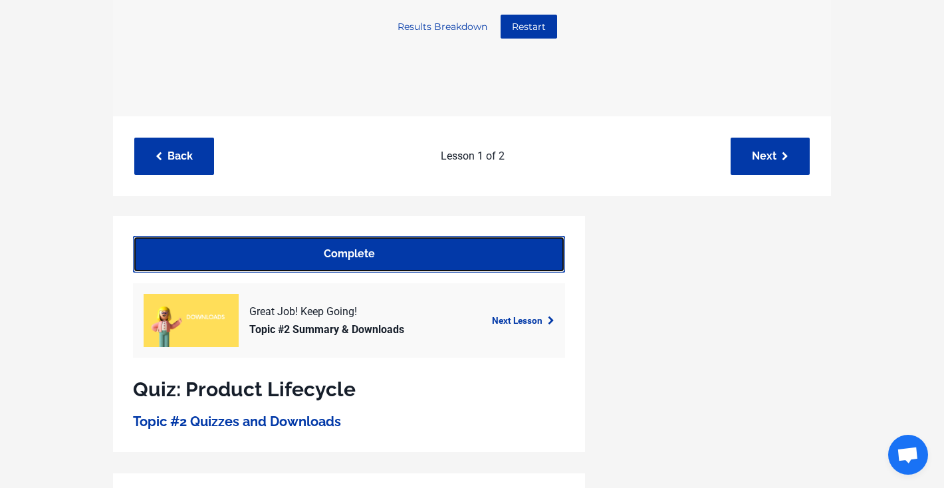
scroll to position [317, 0]
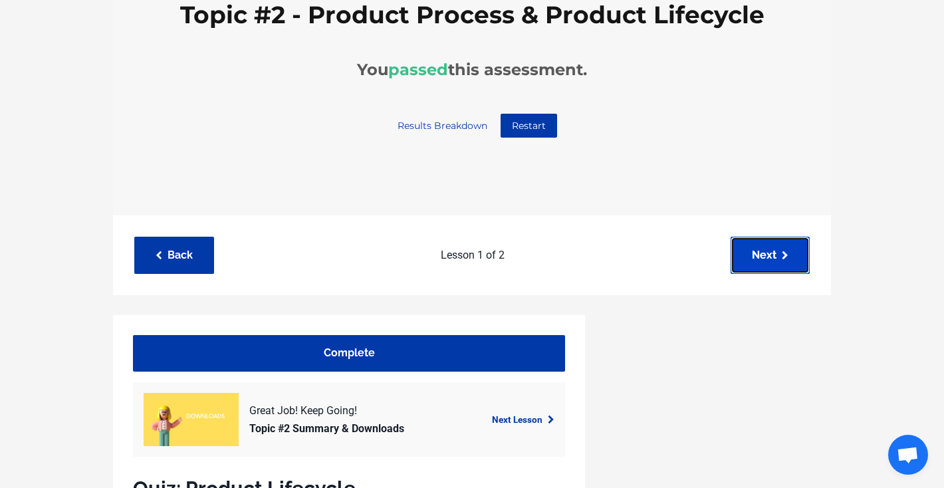
click at [780, 249] on link "Next" at bounding box center [770, 255] width 79 height 37
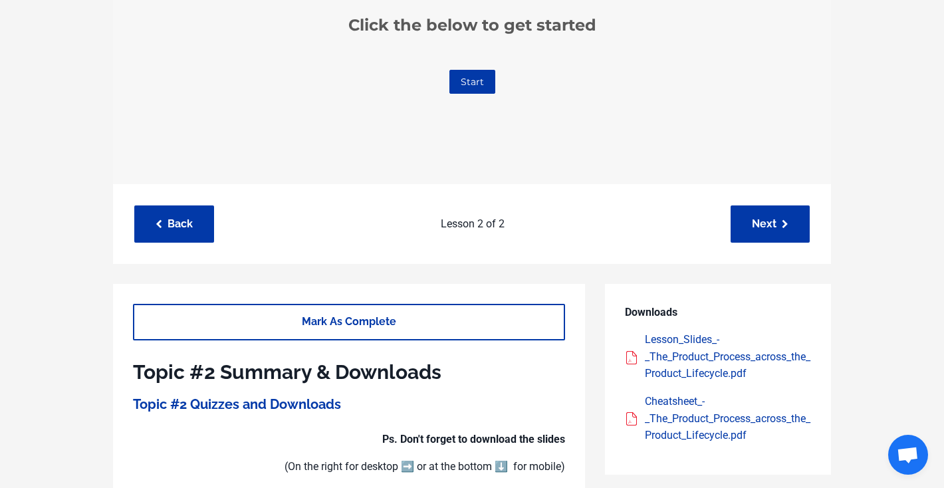
scroll to position [432, 0]
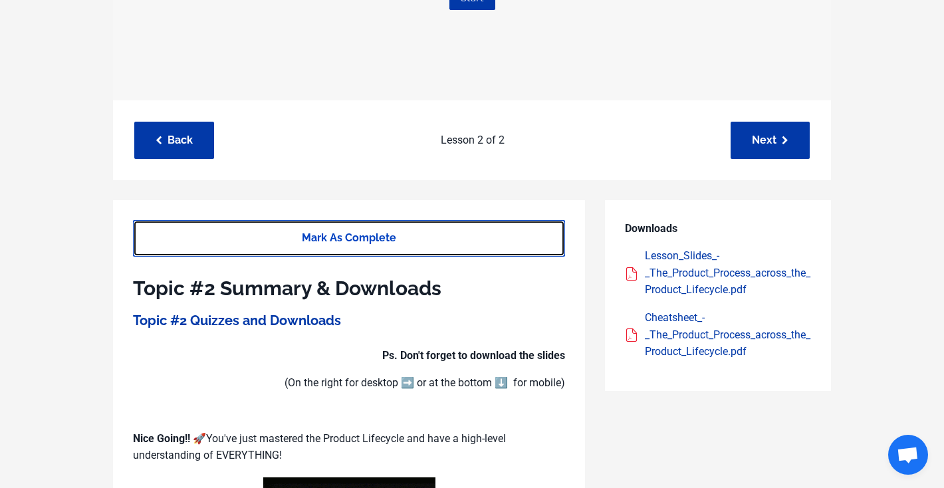
click at [479, 243] on link "Mark As Complete" at bounding box center [349, 238] width 432 height 37
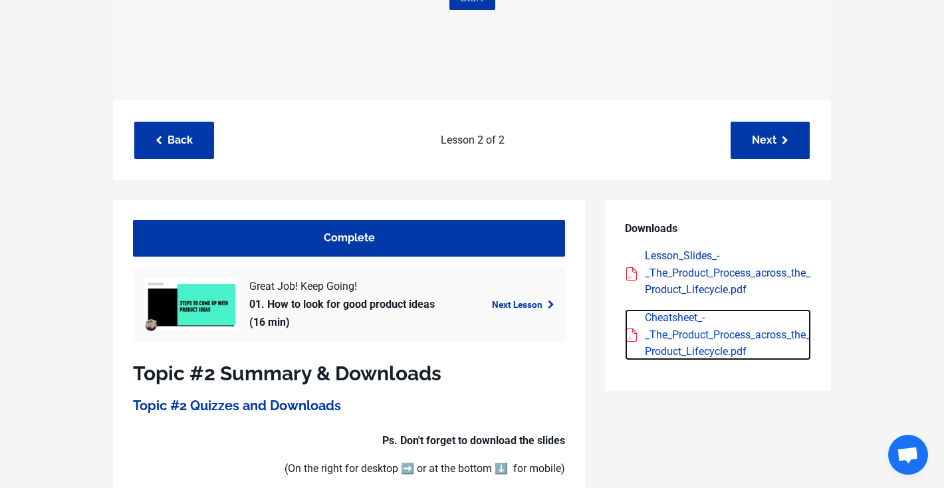
click at [672, 326] on div "Cheatsheet_-_The_Product_Process_across_the_Product_Lifecycle.pdf" at bounding box center [728, 334] width 166 height 51
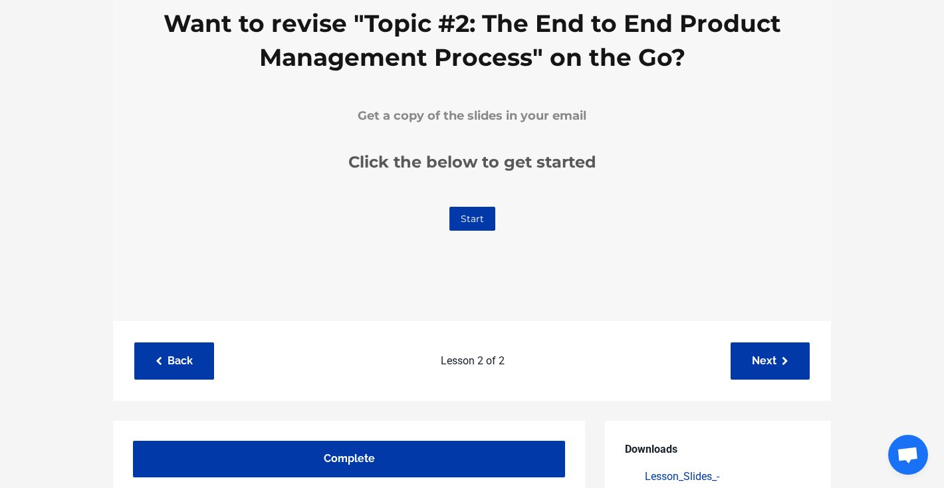
scroll to position [233, 0]
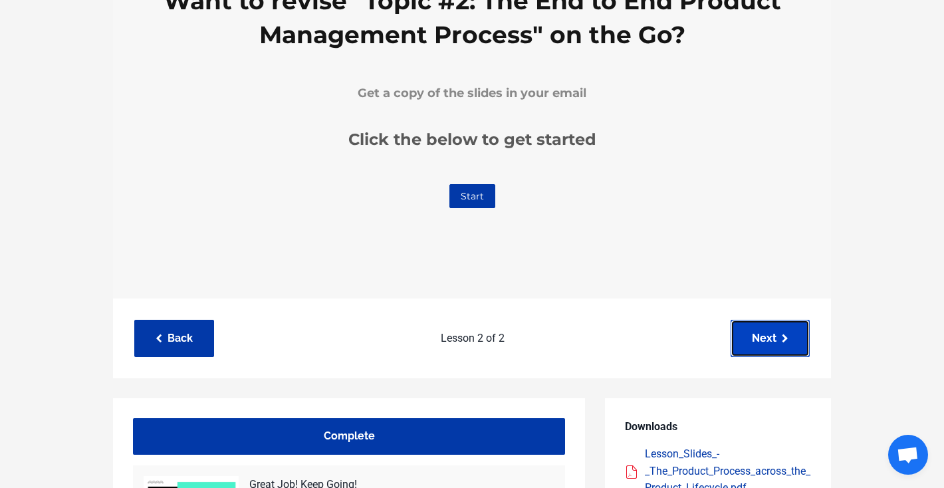
click at [754, 345] on link "Next" at bounding box center [770, 338] width 79 height 37
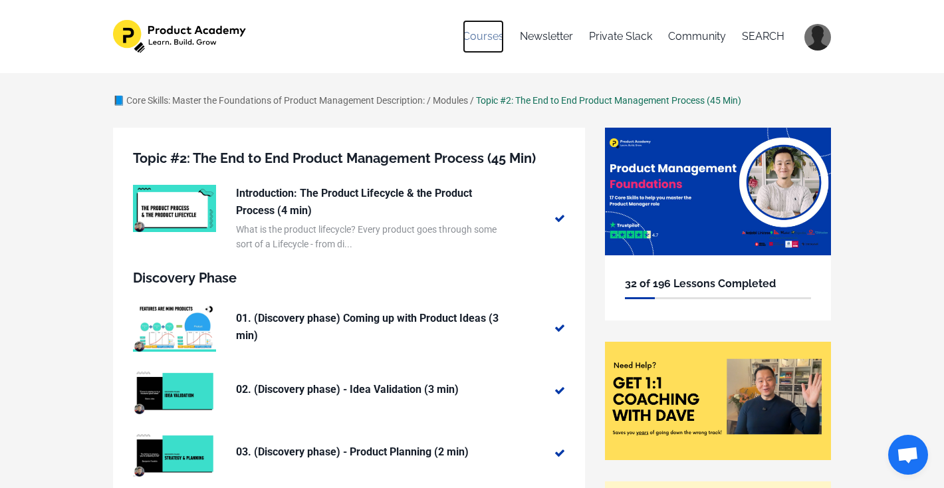
click at [484, 34] on link "Courses" at bounding box center [483, 36] width 41 height 33
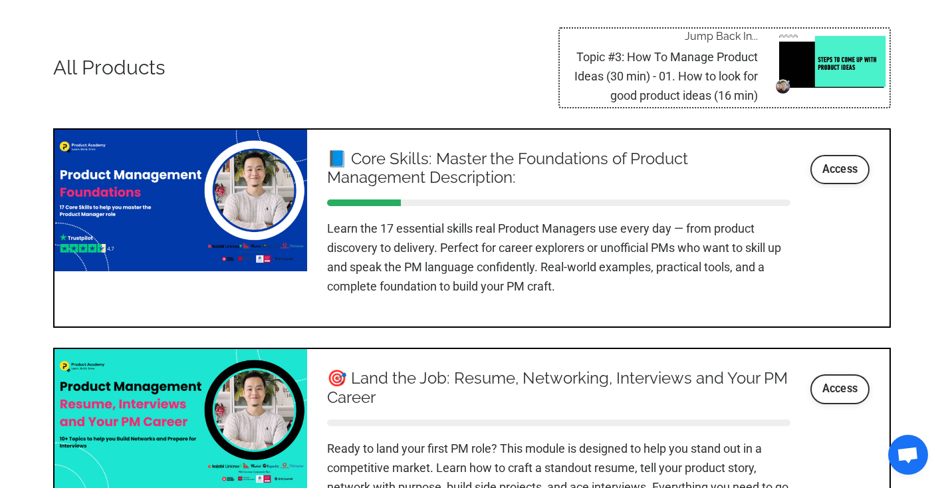
scroll to position [1431, 0]
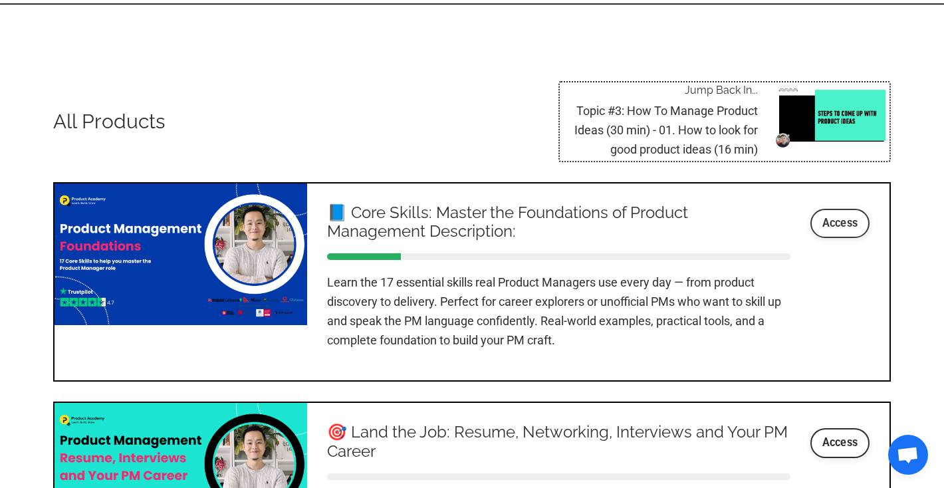
click at [835, 219] on link "Access" at bounding box center [841, 223] width 60 height 29
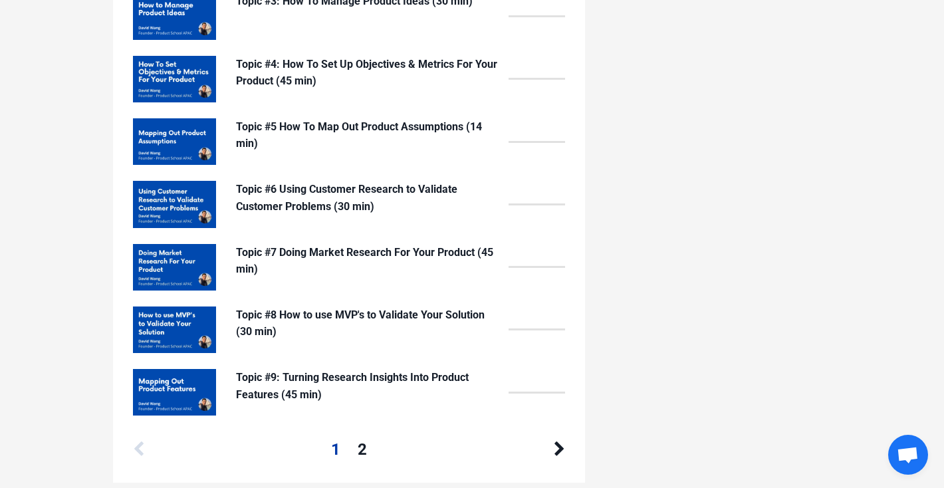
scroll to position [1421, 0]
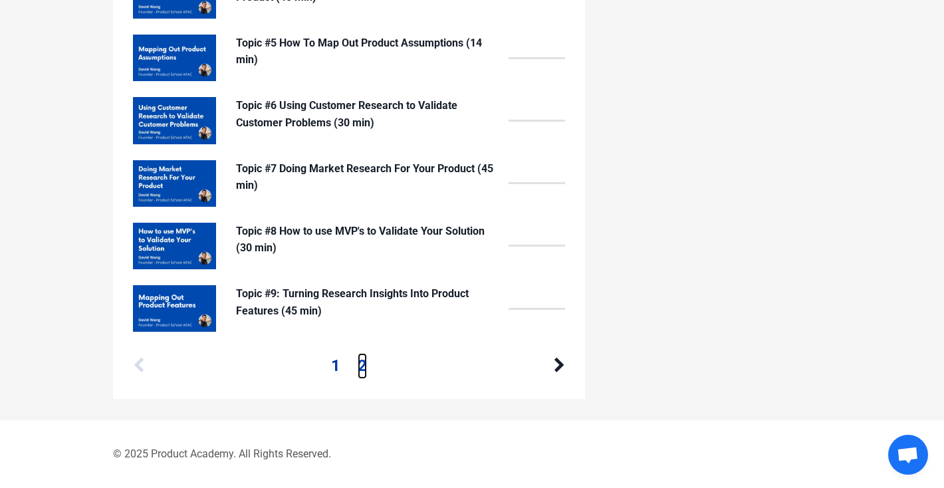
click at [364, 363] on link "2" at bounding box center [362, 365] width 9 height 25
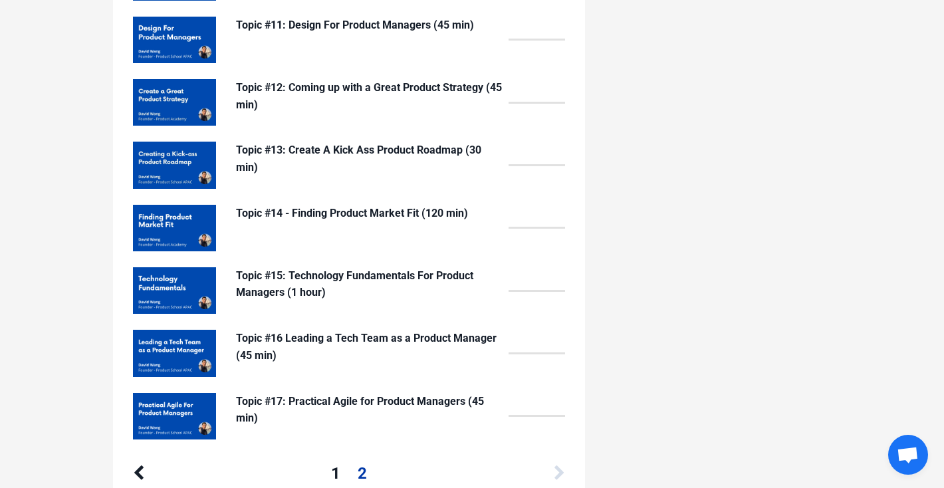
scroll to position [1295, 0]
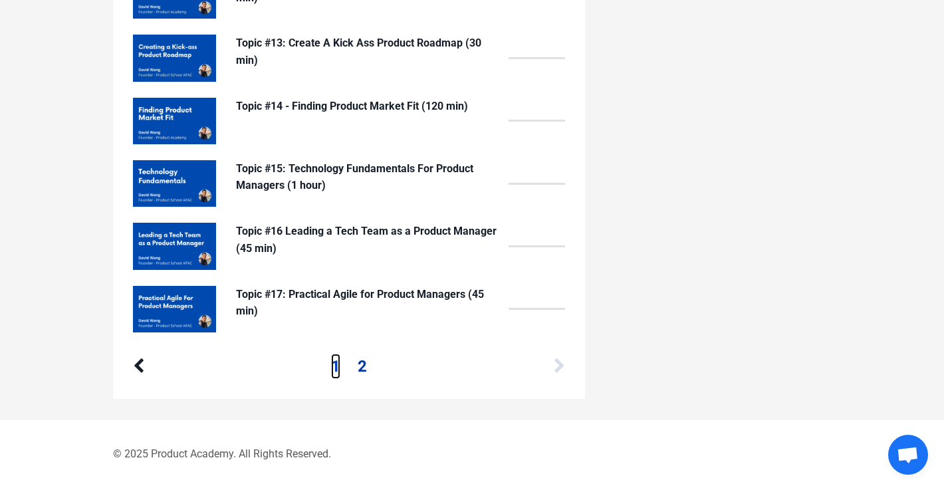
click at [335, 362] on link "1" at bounding box center [335, 366] width 9 height 25
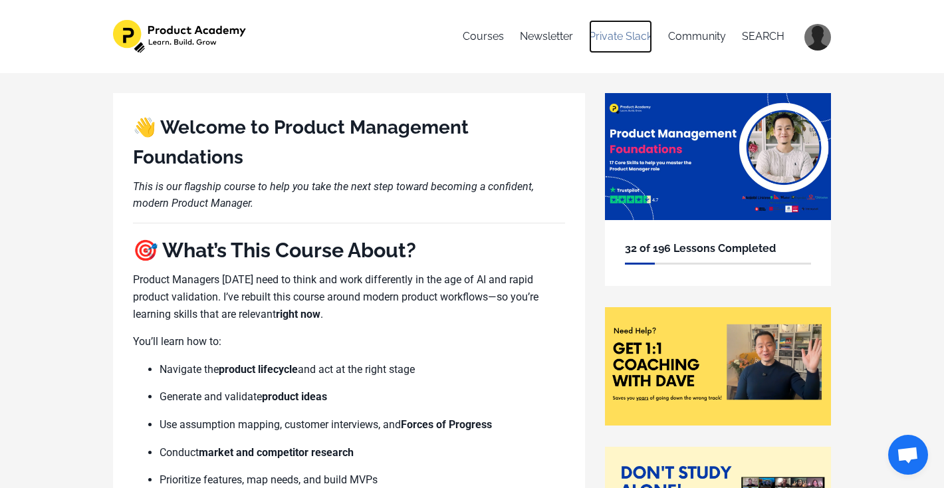
click at [629, 36] on link "Private Slack" at bounding box center [620, 36] width 63 height 33
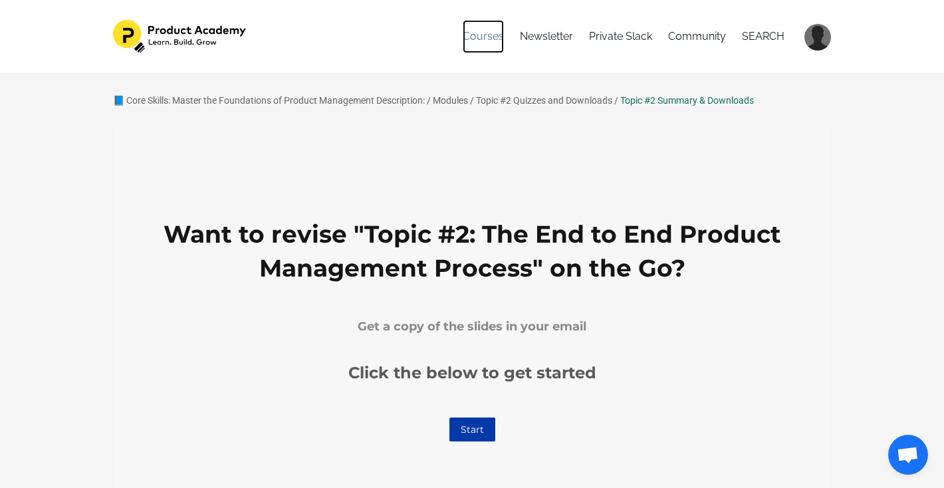
click at [497, 39] on link "Courses" at bounding box center [483, 36] width 41 height 33
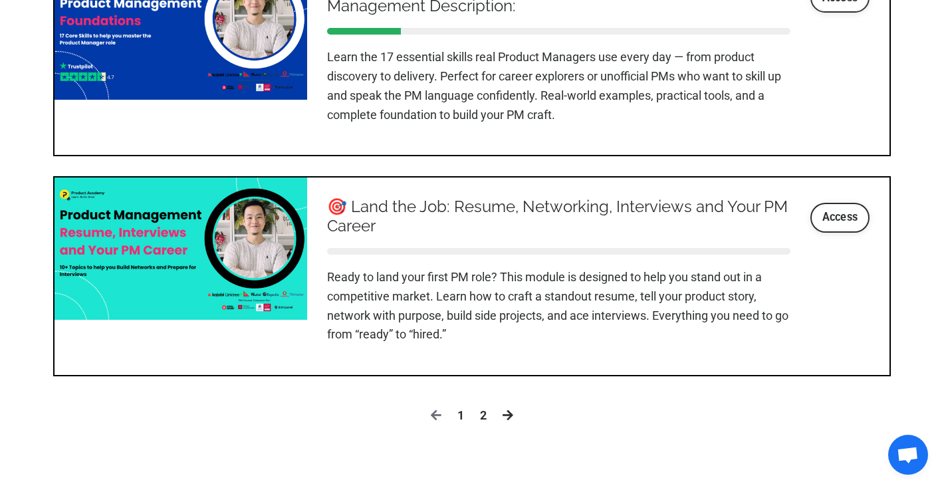
scroll to position [1659, 0]
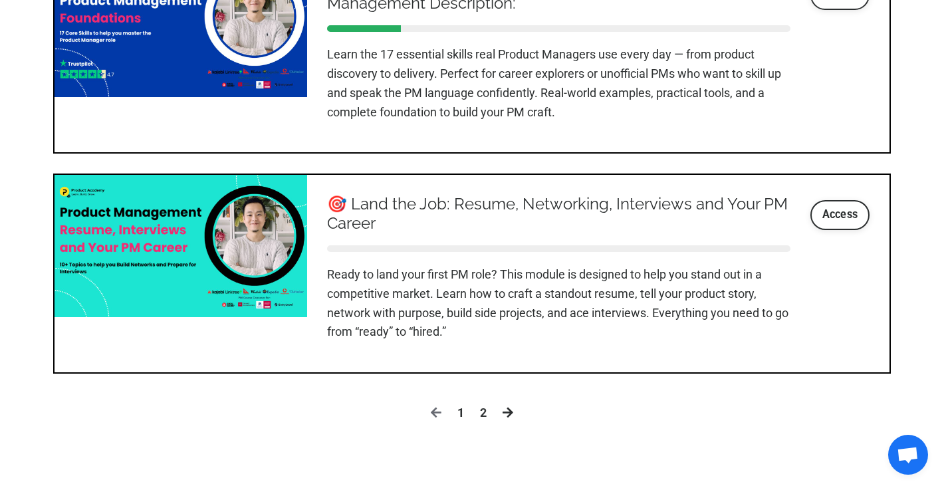
click at [486, 415] on link "2" at bounding box center [483, 413] width 7 height 19
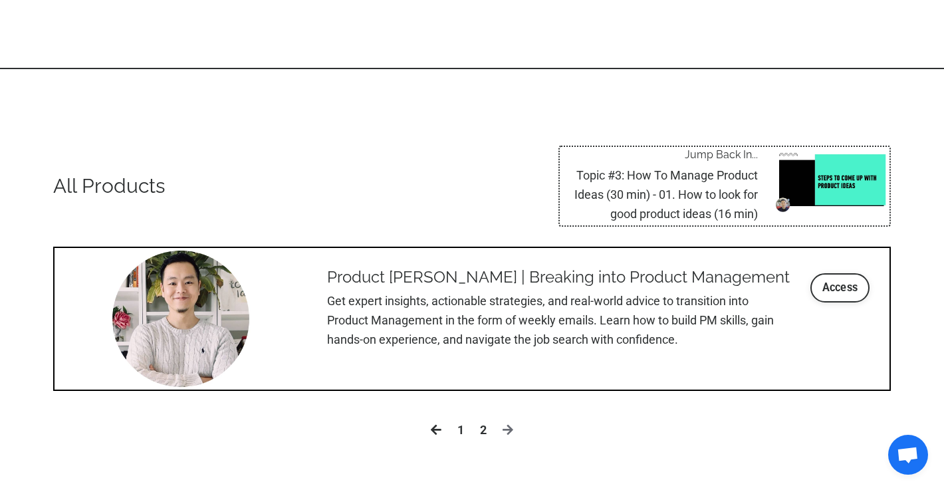
scroll to position [1443, 0]
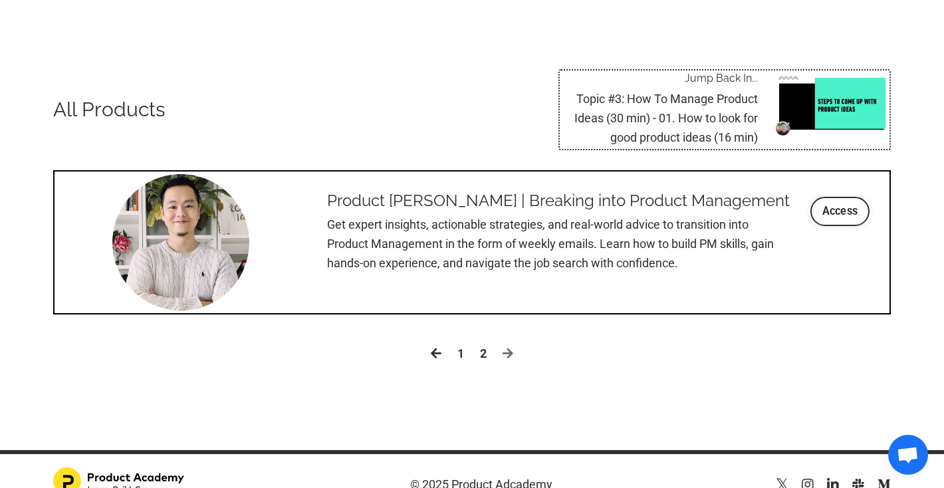
click at [462, 353] on link "1" at bounding box center [461, 354] width 7 height 19
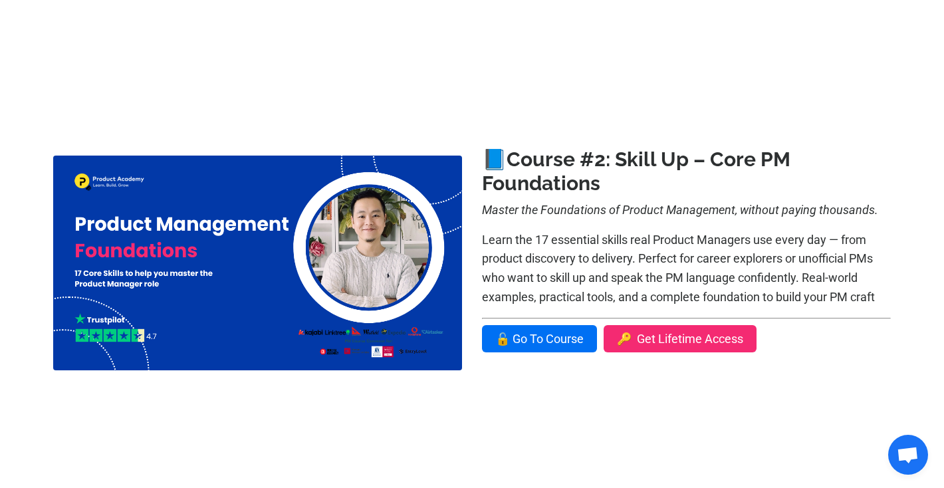
scroll to position [597, 0]
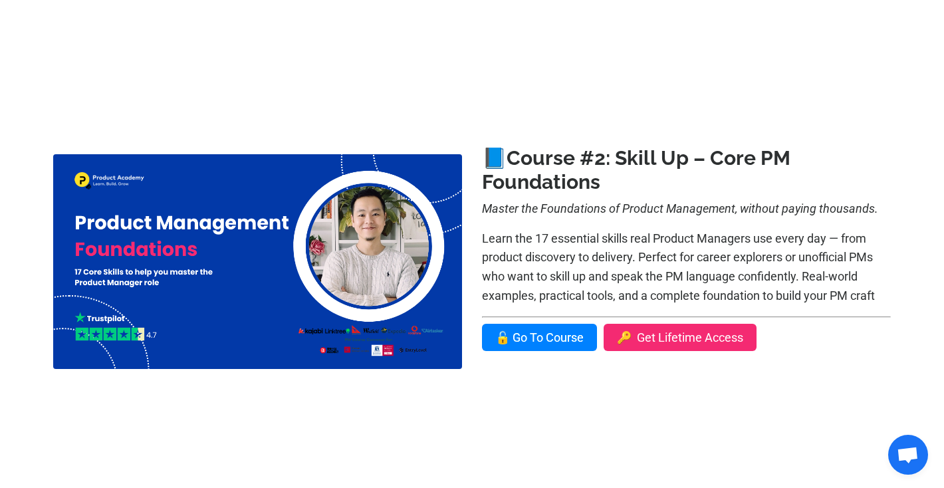
click at [581, 338] on link "🔓 Go To Course" at bounding box center [539, 337] width 115 height 27
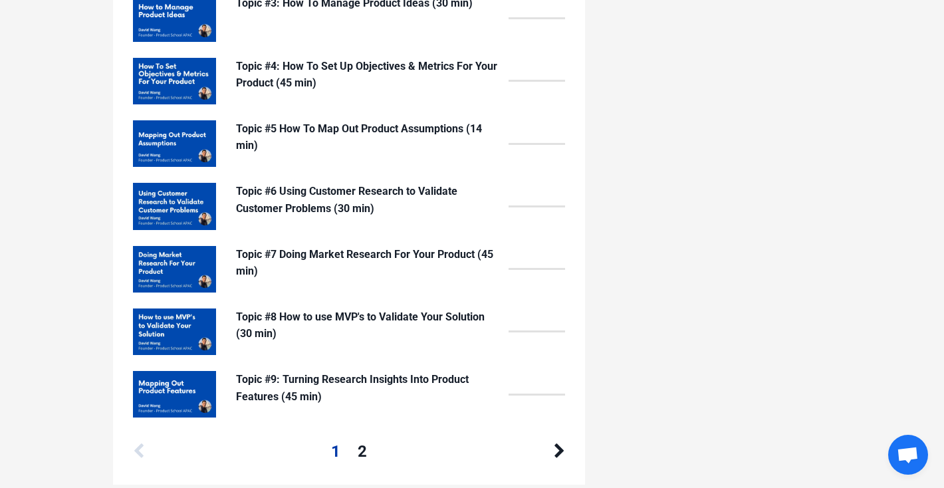
scroll to position [1421, 0]
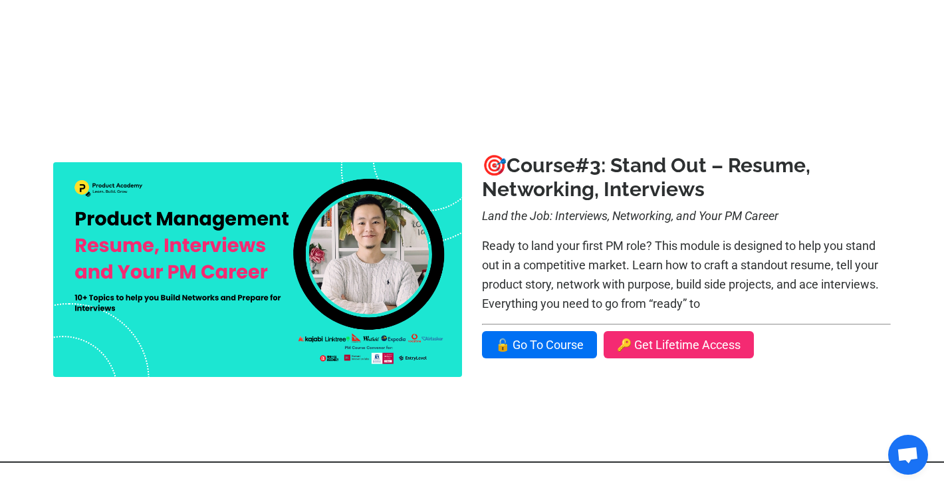
scroll to position [1086, 0]
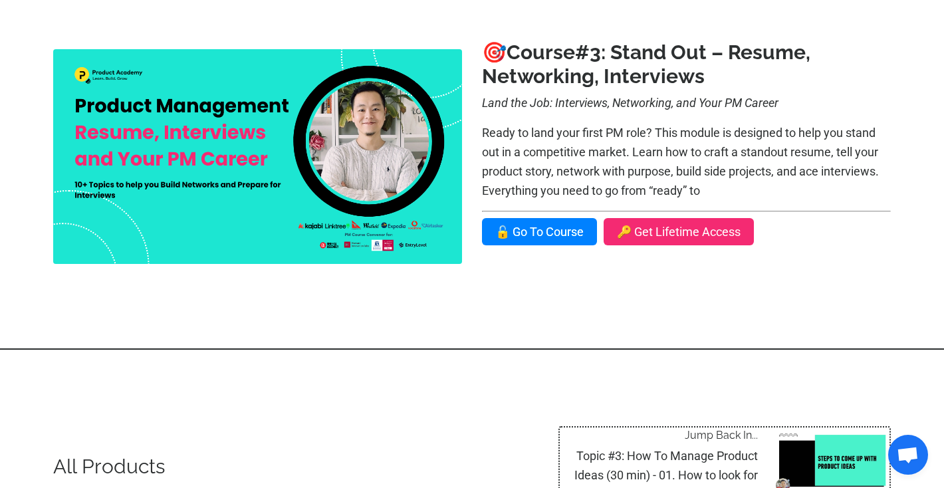
click at [541, 243] on link "🔓 Go To Course" at bounding box center [539, 231] width 115 height 27
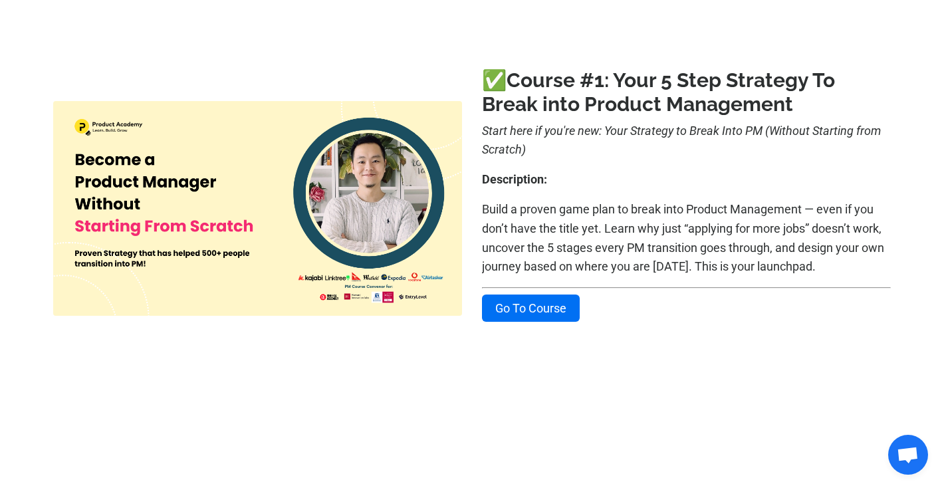
scroll to position [241, 0]
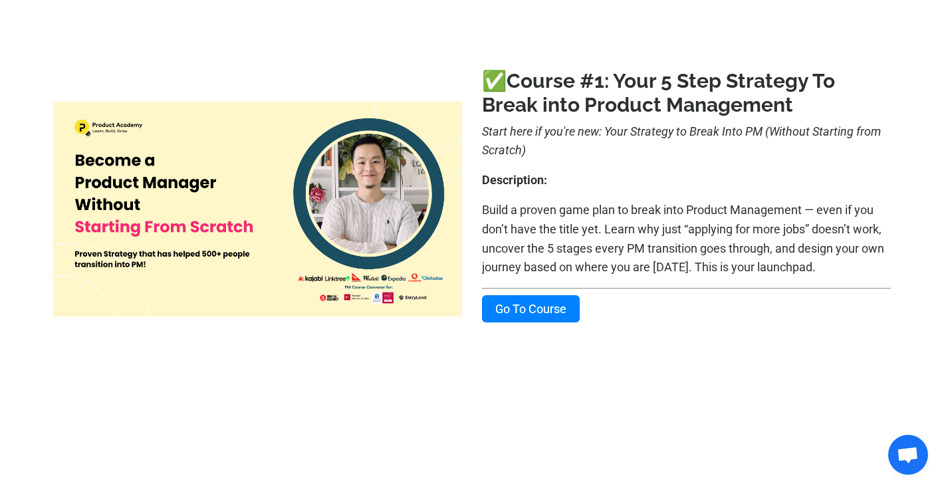
click at [521, 309] on link "Go To Course" at bounding box center [531, 308] width 98 height 27
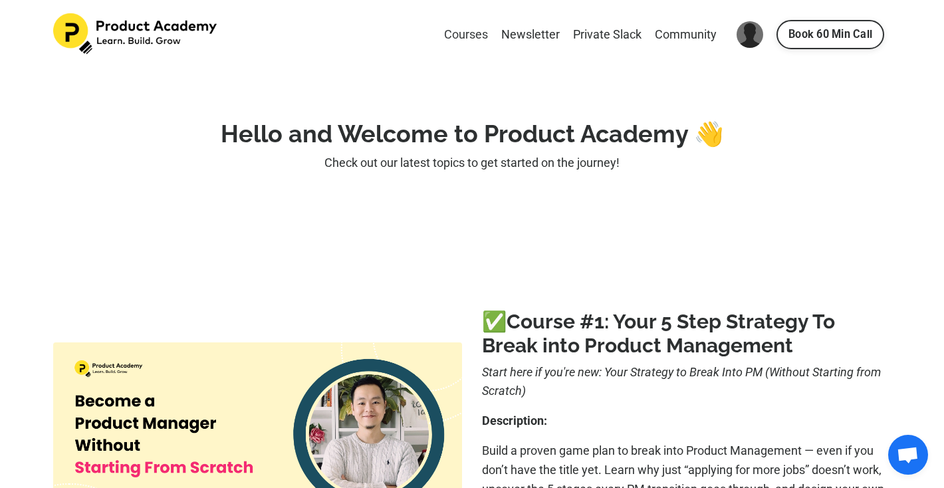
click at [463, 32] on link "Courses" at bounding box center [466, 34] width 44 height 19
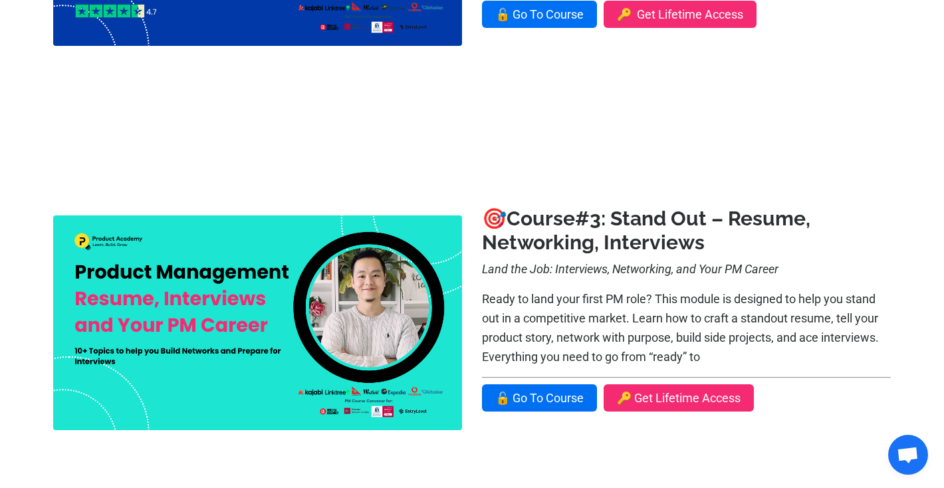
scroll to position [816, 0]
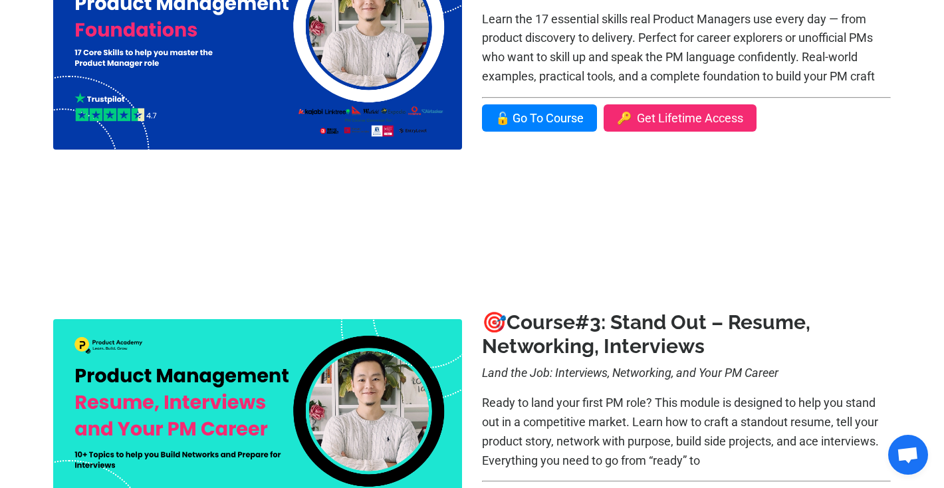
click at [539, 114] on link "🔓 Go To Course" at bounding box center [539, 117] width 115 height 27
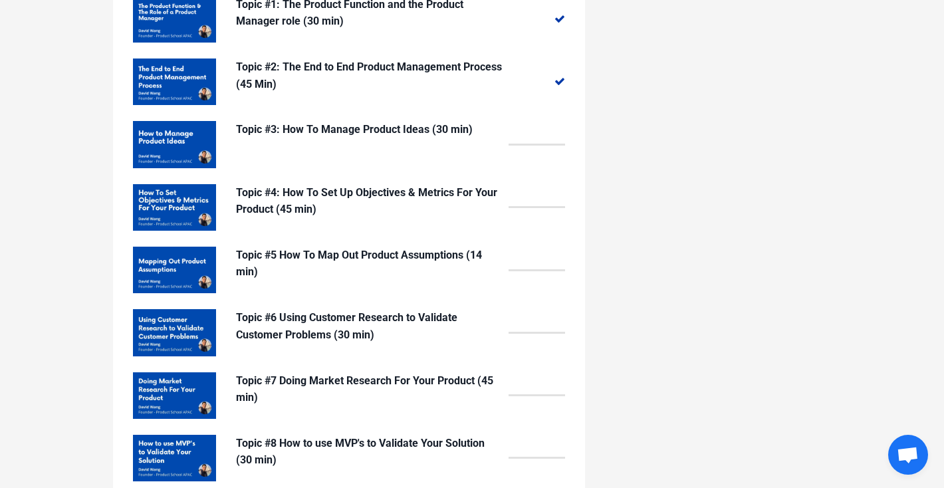
scroll to position [1227, 0]
